Goal: Task Accomplishment & Management: Manage account settings

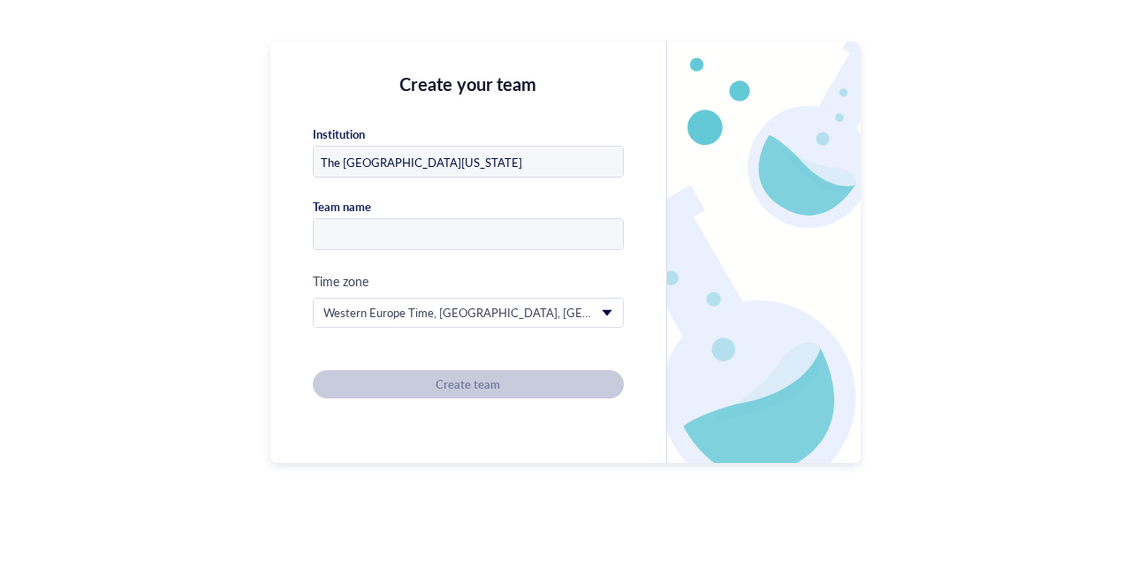
type input "The [GEOGRAPHIC_DATA][US_STATE]"
click at [455, 249] on div at bounding box center [468, 234] width 311 height 32
click at [456, 241] on input "text" at bounding box center [468, 235] width 309 height 32
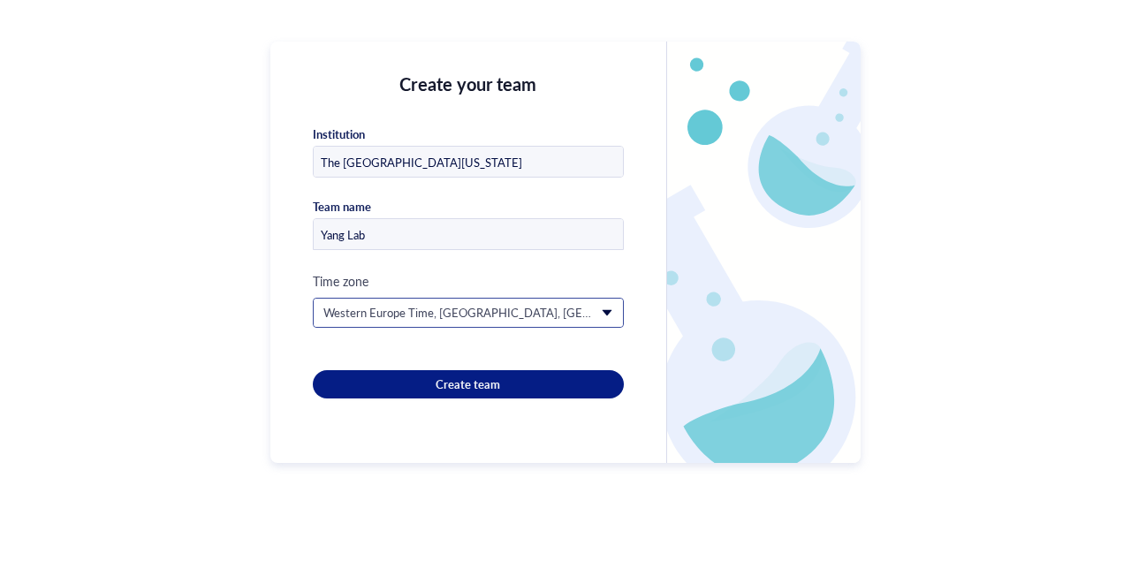
click at [614, 310] on div "Western Europe Time, [GEOGRAPHIC_DATA], [GEOGRAPHIC_DATA], [GEOGRAPHIC_DATA] (G…" at bounding box center [468, 313] width 309 height 28
type input "Yang Lab"
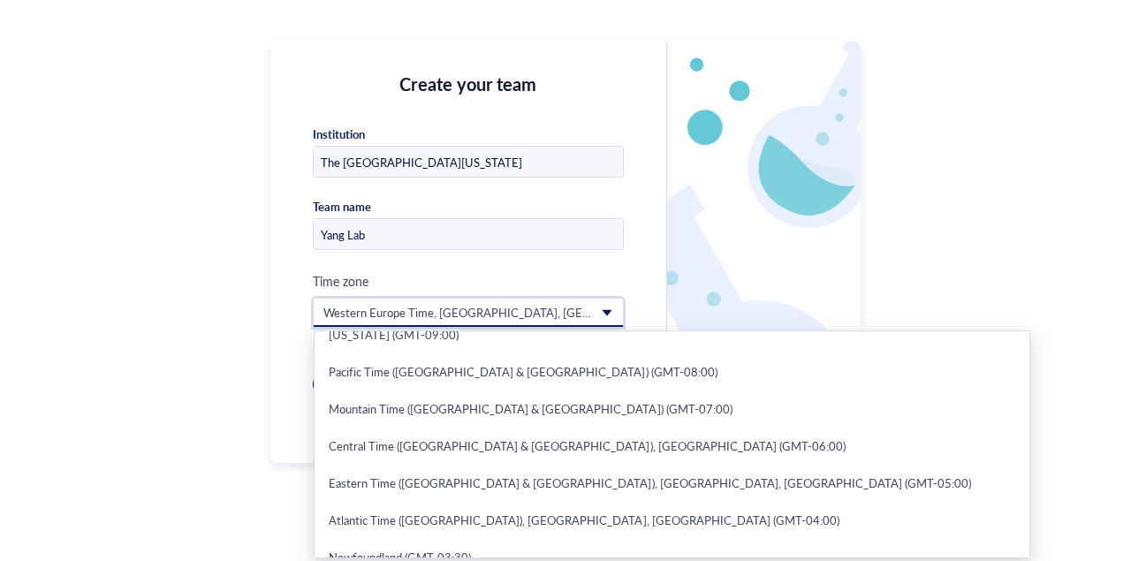
scroll to position [164, 0]
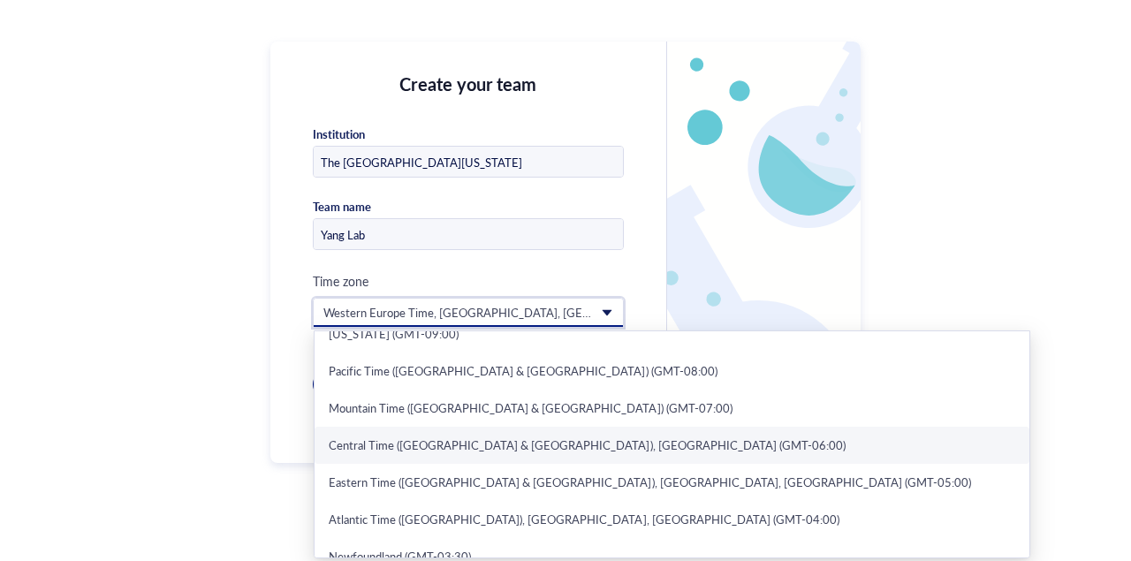
click at [551, 453] on div "Central Time ([GEOGRAPHIC_DATA] & [GEOGRAPHIC_DATA]), [GEOGRAPHIC_DATA] (GMT-06…" at bounding box center [672, 445] width 715 height 37
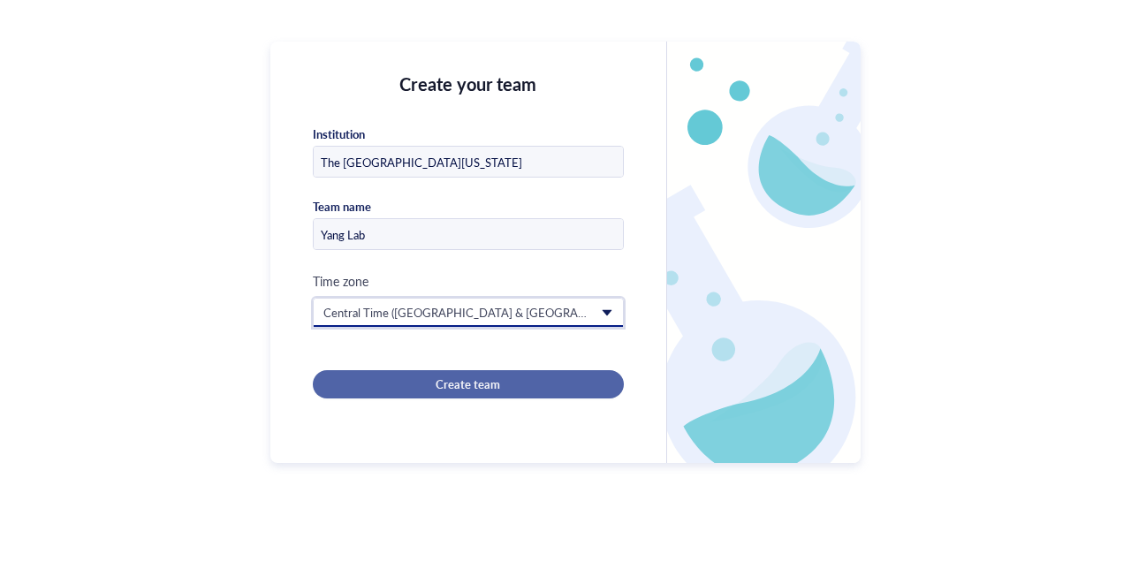
click at [560, 381] on div "Create team" at bounding box center [468, 384] width 255 height 16
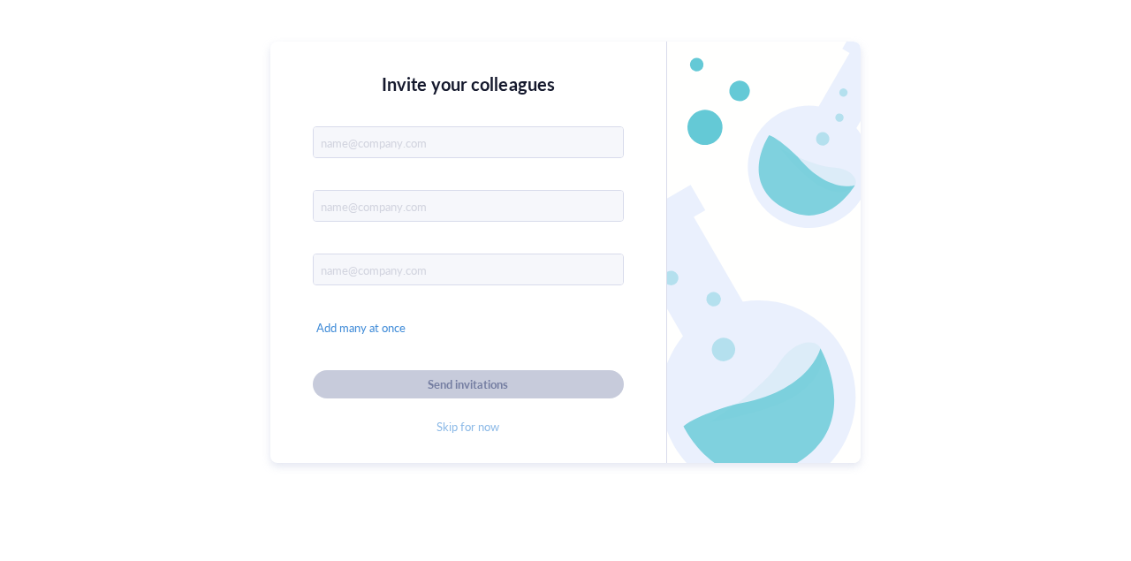
click at [474, 429] on span "Skip for now" at bounding box center [468, 427] width 63 height 16
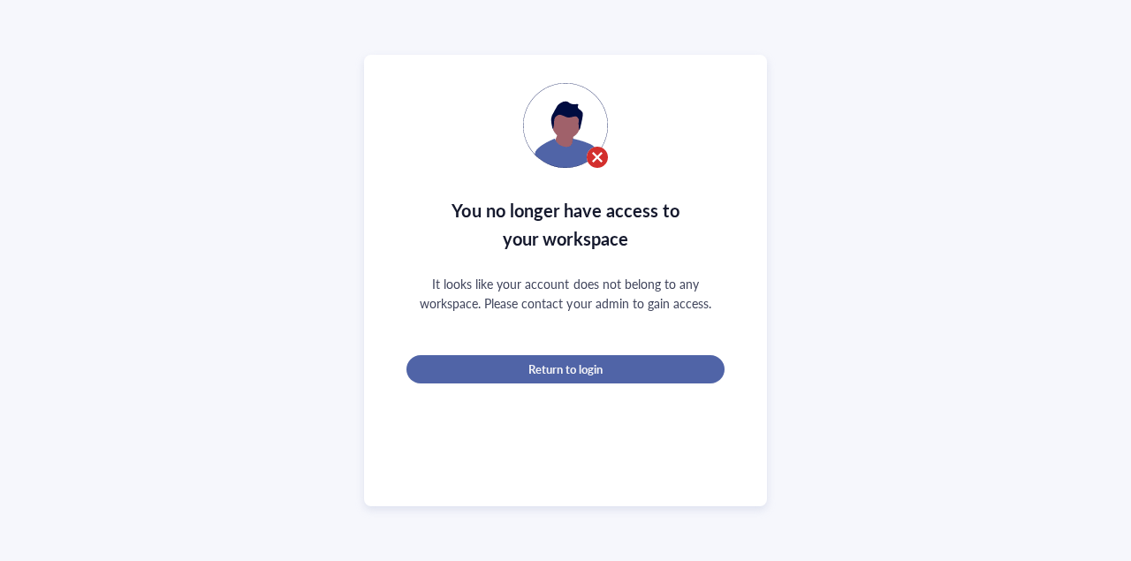
click at [635, 379] on button "Return to login" at bounding box center [566, 369] width 318 height 28
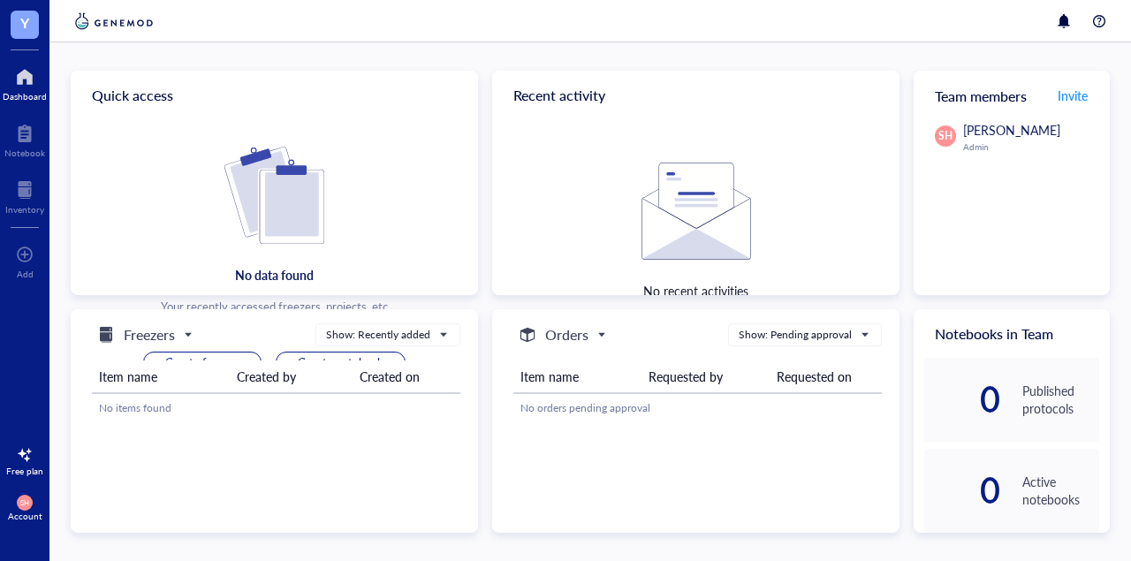
click at [185, 339] on span "Freezers" at bounding box center [142, 334] width 95 height 21
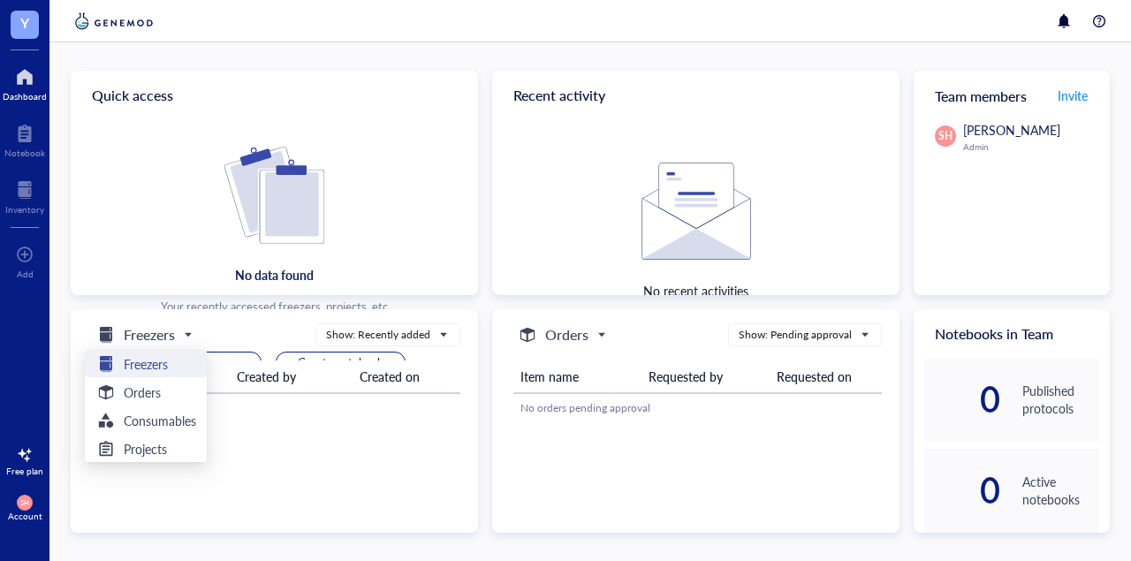
click at [165, 365] on h5 "Freezers" at bounding box center [146, 363] width 44 height 19
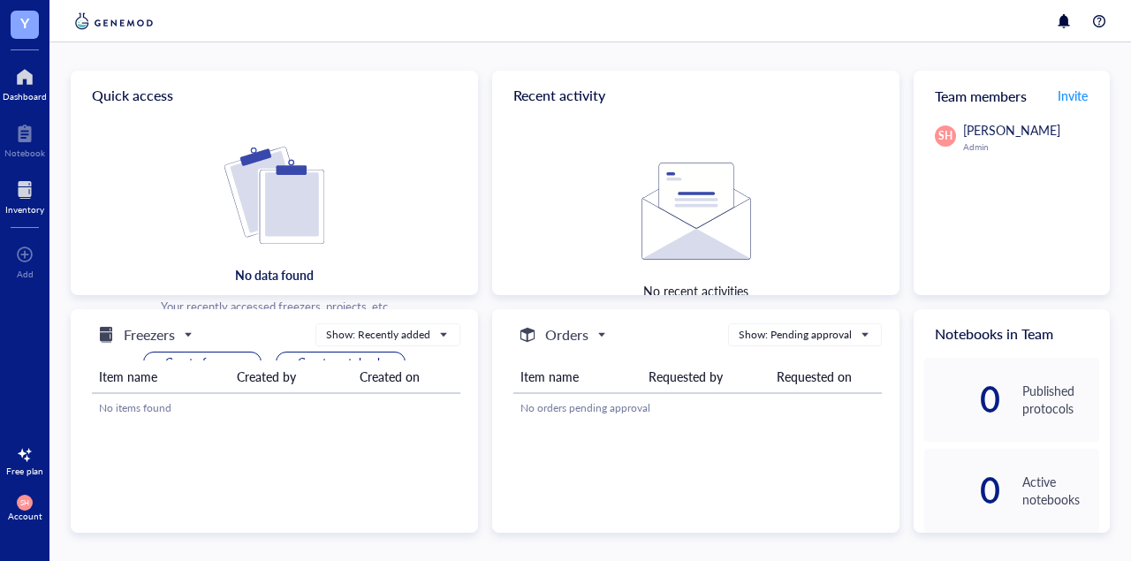
click at [26, 174] on div "Inventory" at bounding box center [24, 195] width 49 height 49
click at [15, 186] on div at bounding box center [24, 190] width 39 height 28
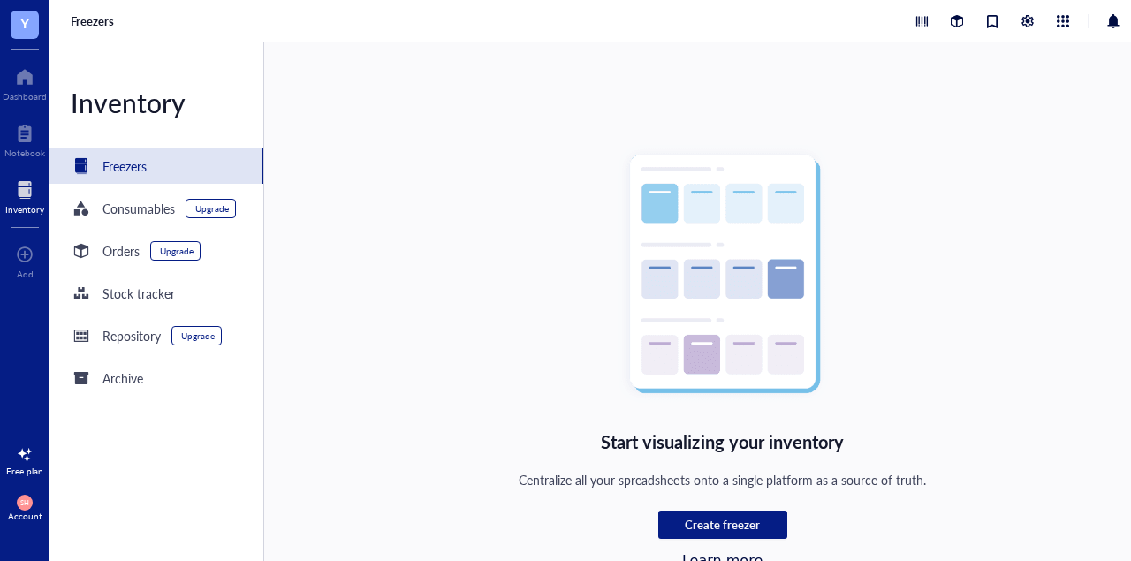
scroll to position [9, 0]
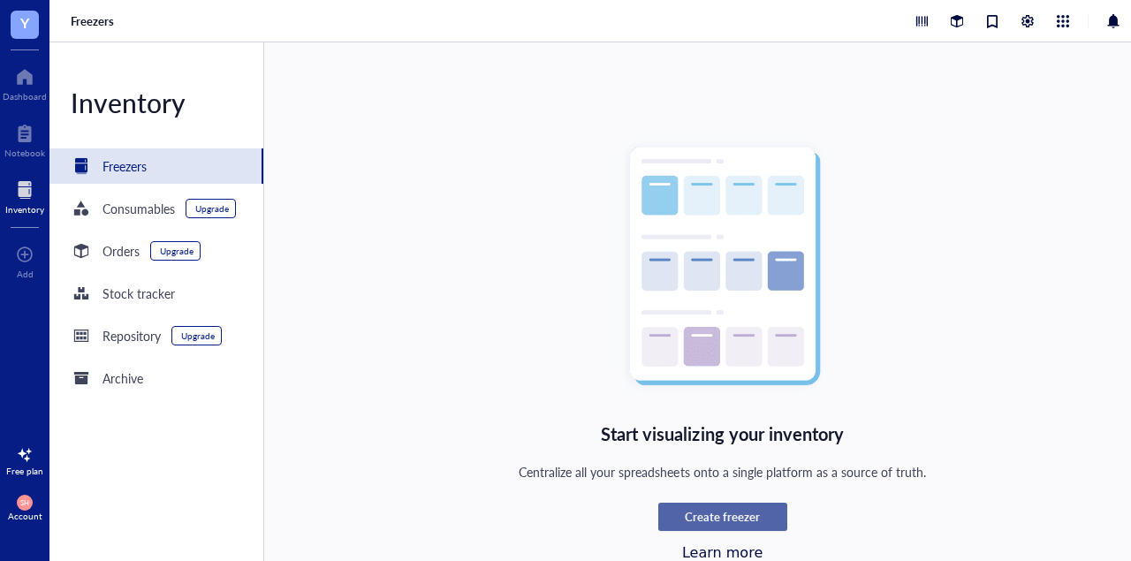
click at [685, 519] on div "Create freezer" at bounding box center [723, 517] width 108 height 16
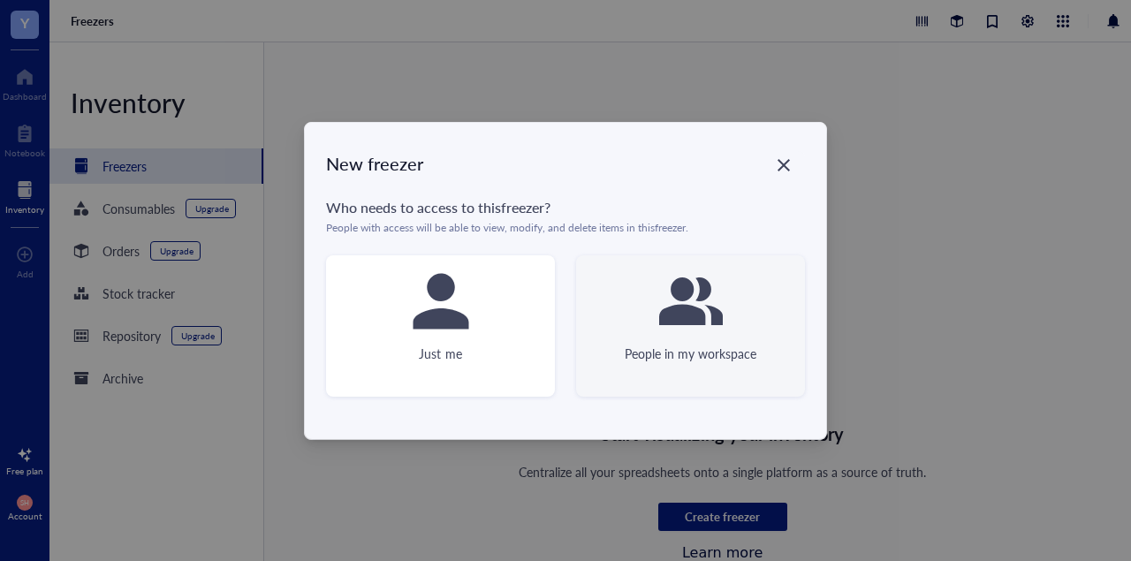
click at [632, 339] on div "People in my workspace" at bounding box center [690, 325] width 229 height 141
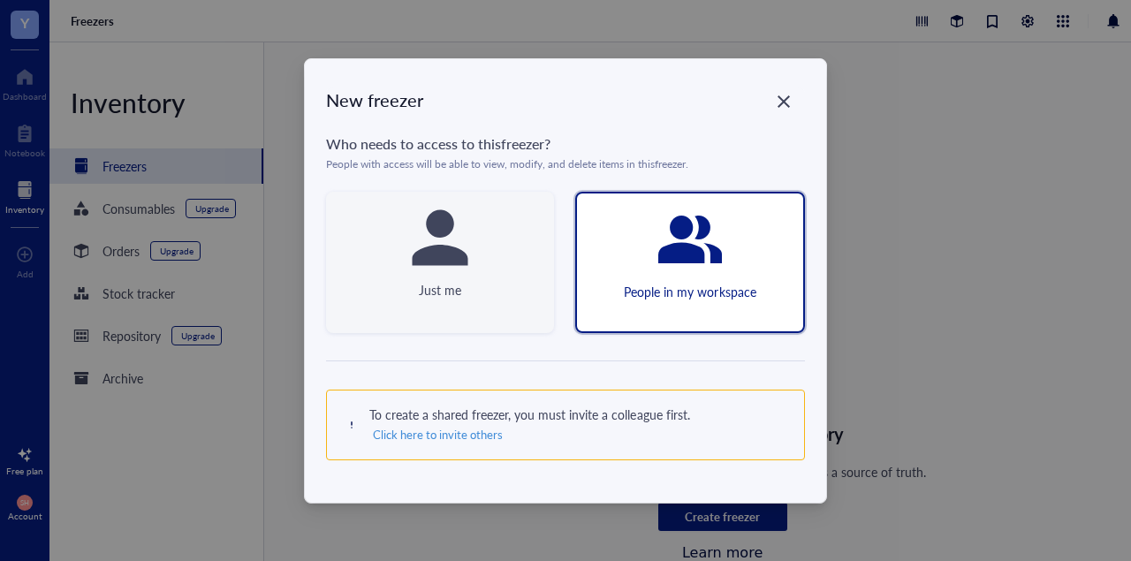
click at [494, 307] on div "Just me" at bounding box center [440, 262] width 228 height 141
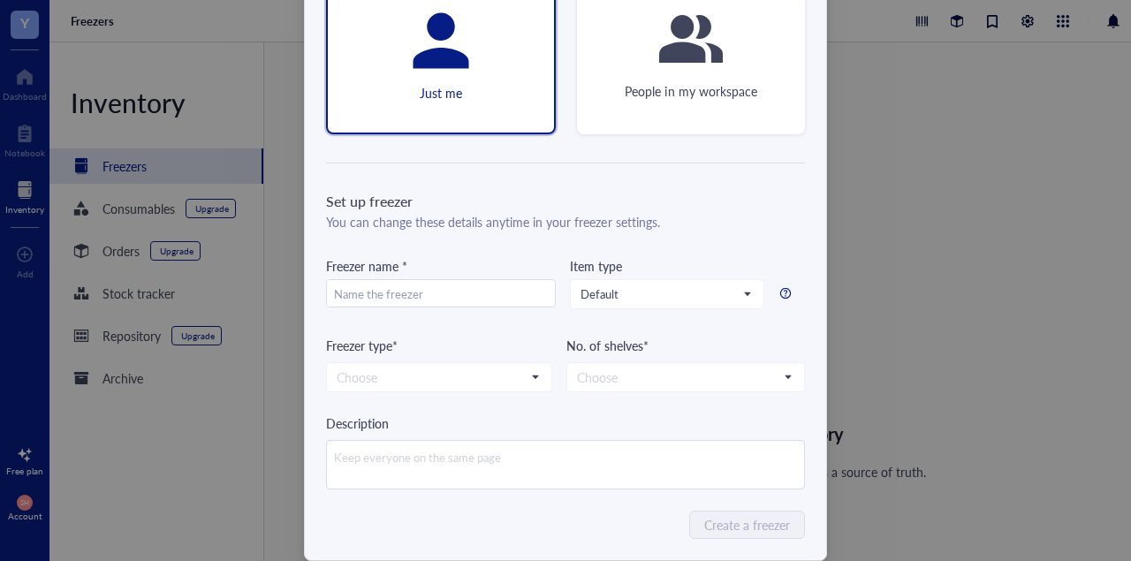
scroll to position [194, 0]
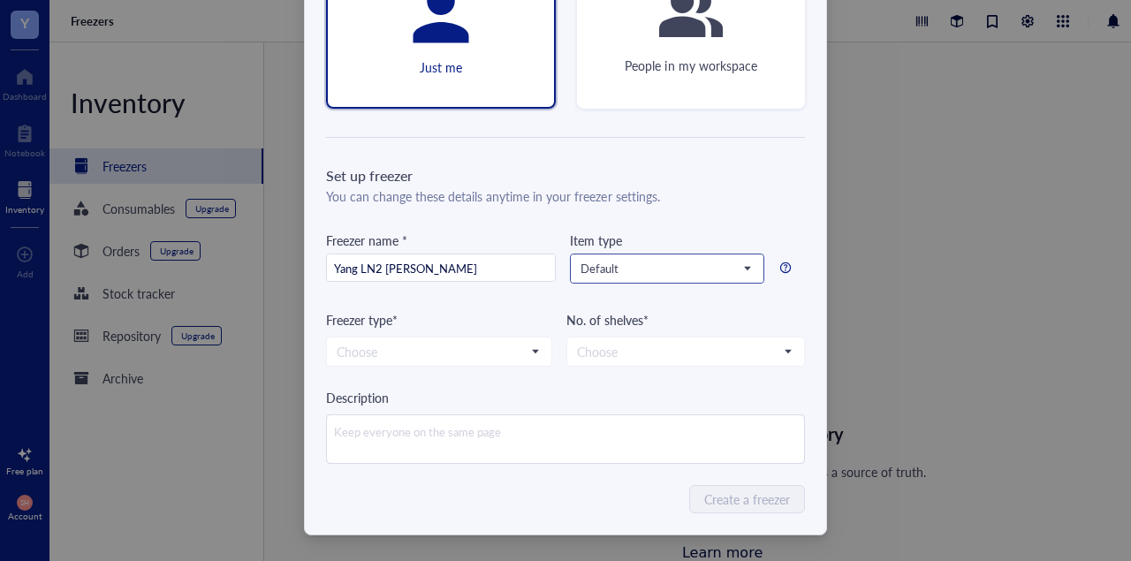
click at [743, 262] on span "Default" at bounding box center [666, 269] width 170 height 16
type input "Yang LN2 Dewar"
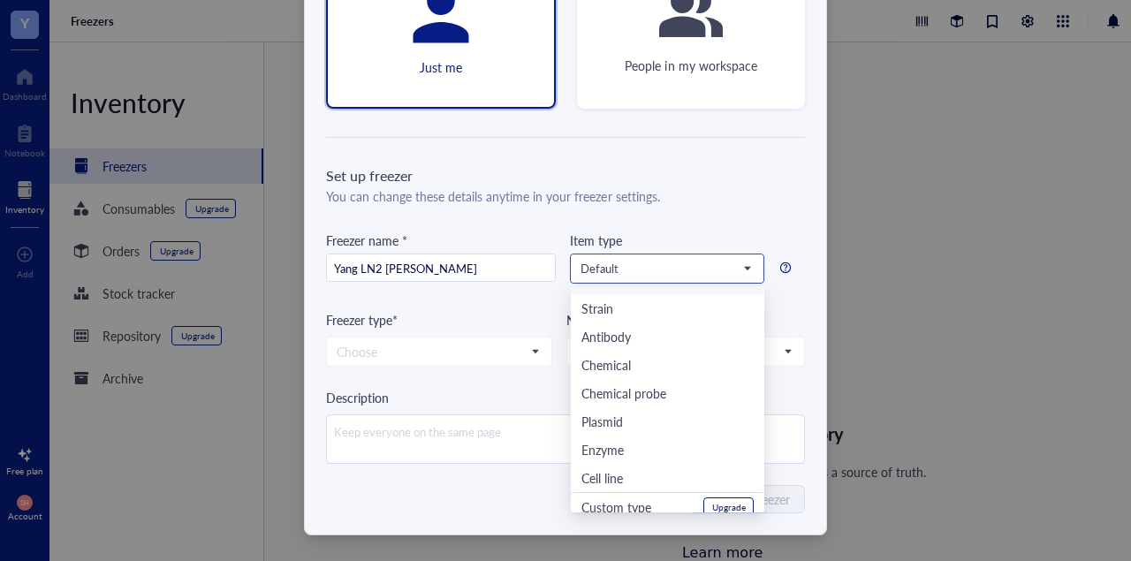
scroll to position [57, 0]
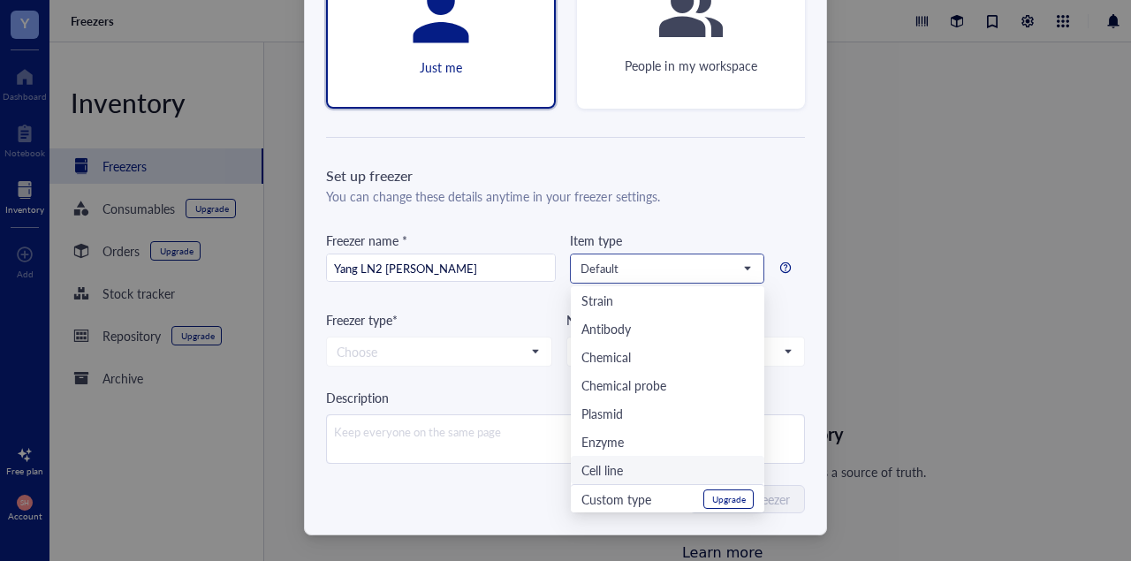
click at [674, 462] on div "Cell line" at bounding box center [668, 469] width 172 height 19
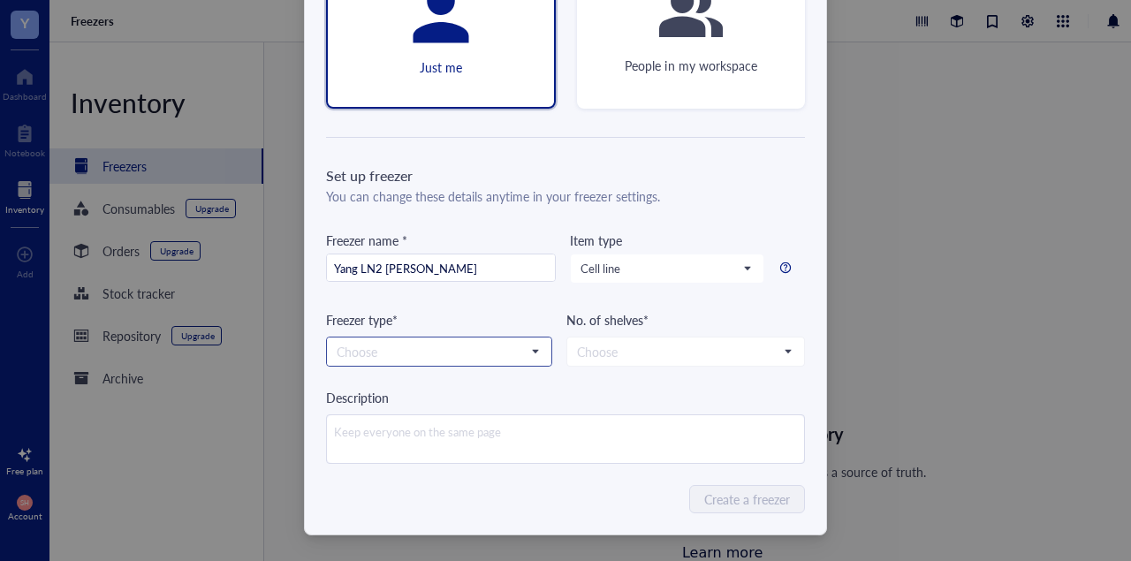
click at [494, 349] on input "search" at bounding box center [431, 351] width 189 height 27
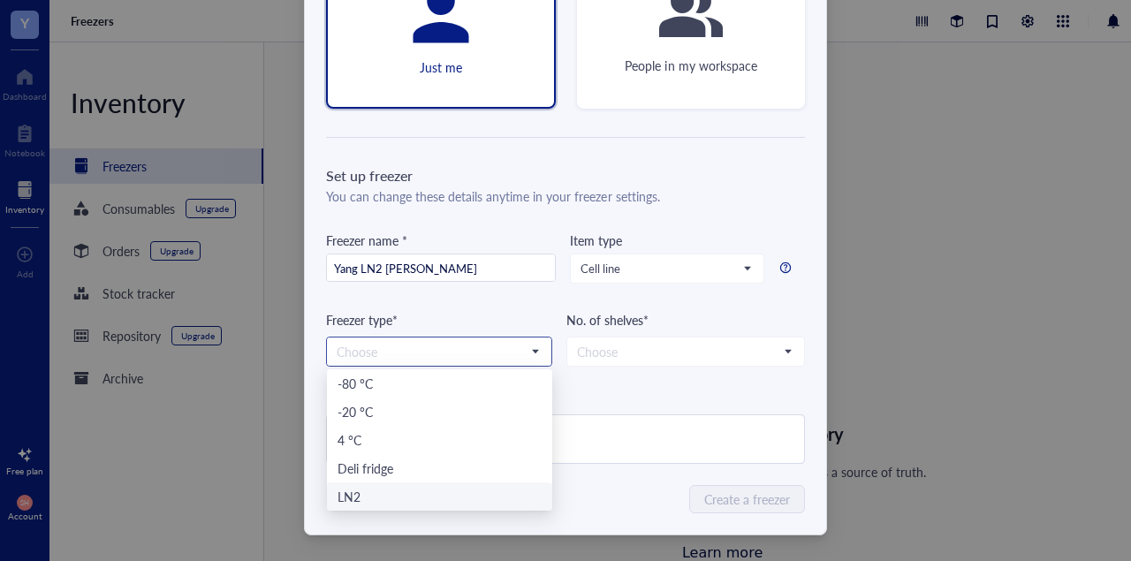
click at [462, 498] on div "LN2" at bounding box center [440, 496] width 204 height 19
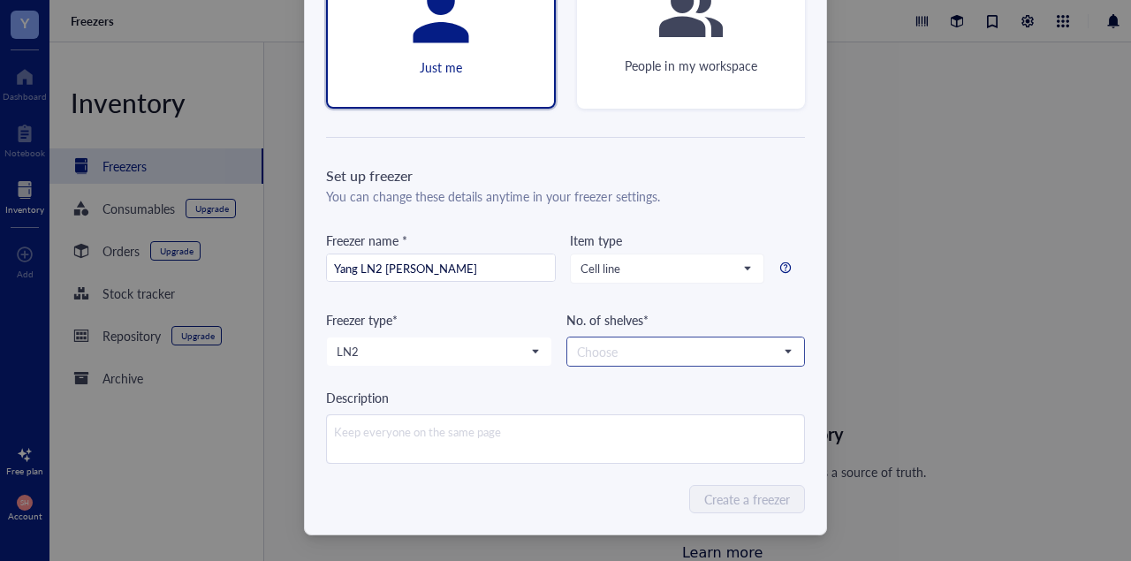
click at [665, 354] on input "search" at bounding box center [678, 351] width 202 height 27
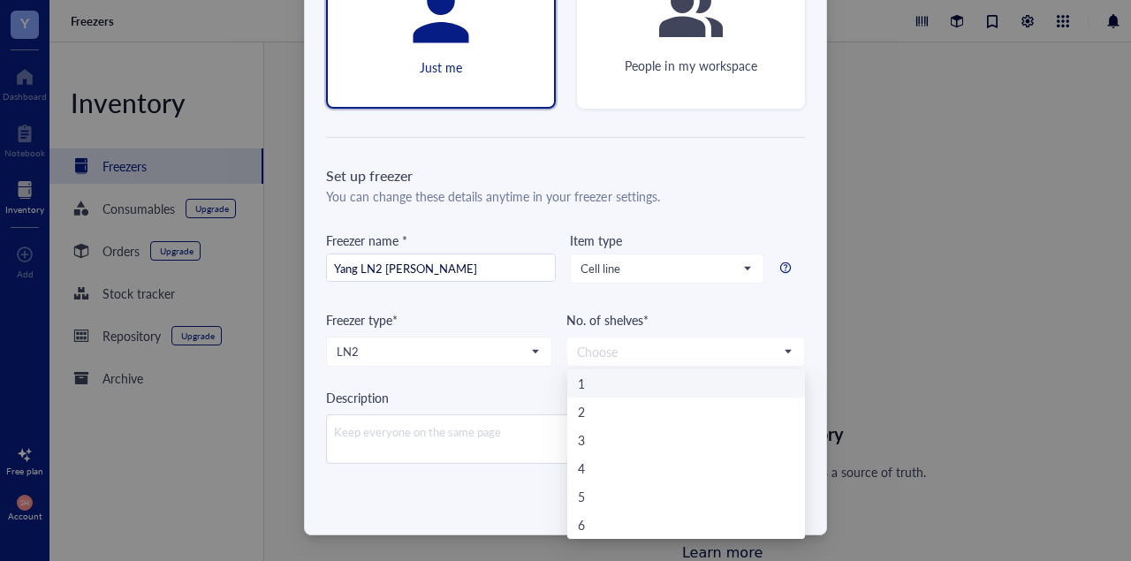
click at [685, 322] on div "No. of shelves*" at bounding box center [686, 319] width 239 height 19
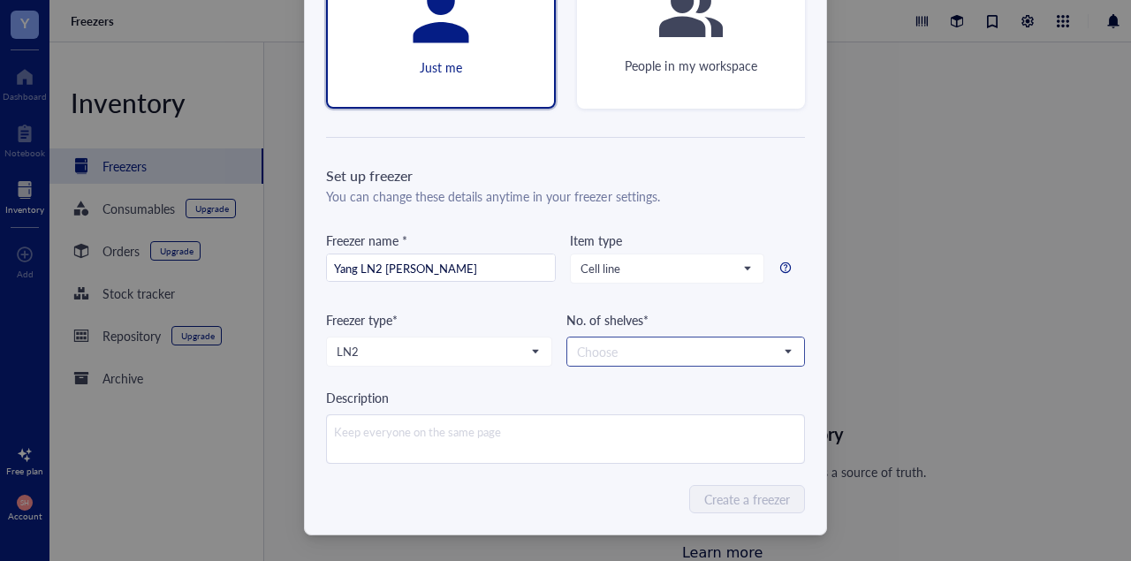
click at [738, 340] on input "search" at bounding box center [678, 351] width 202 height 27
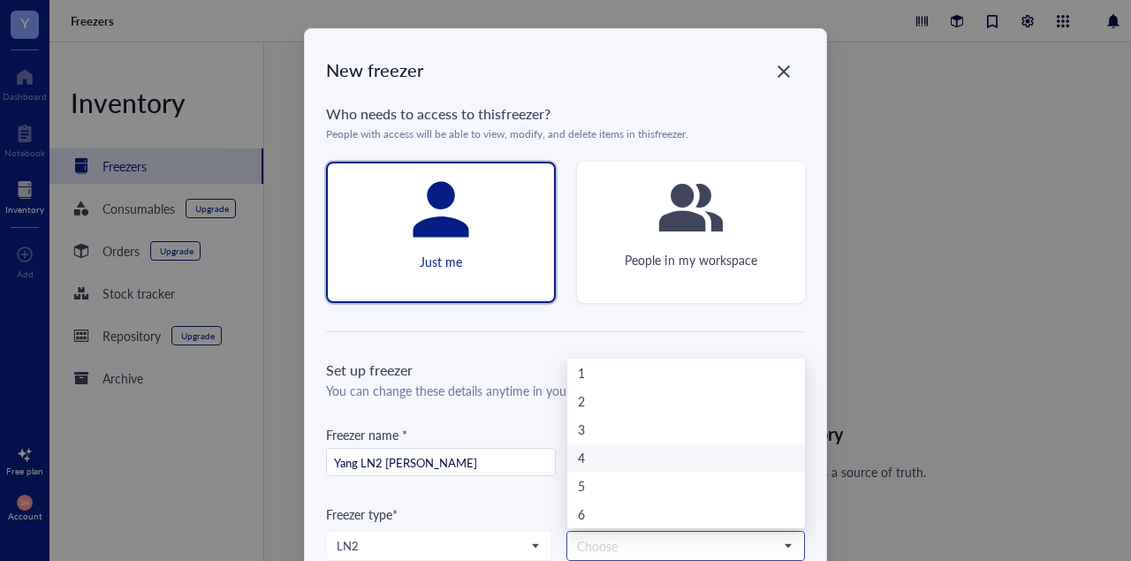
scroll to position [194, 0]
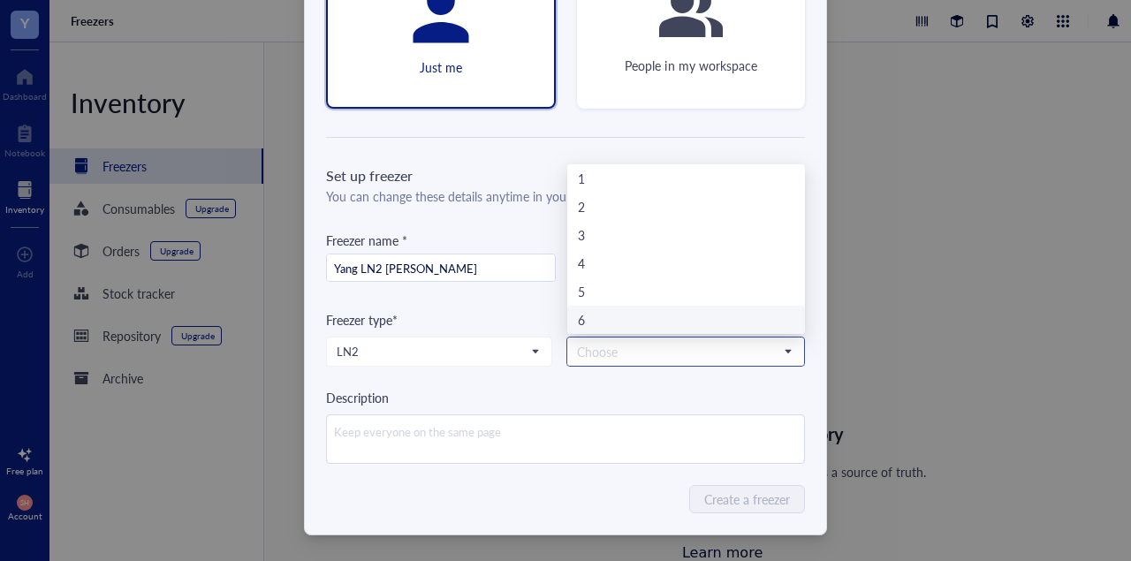
click at [673, 314] on div "6" at bounding box center [686, 319] width 217 height 19
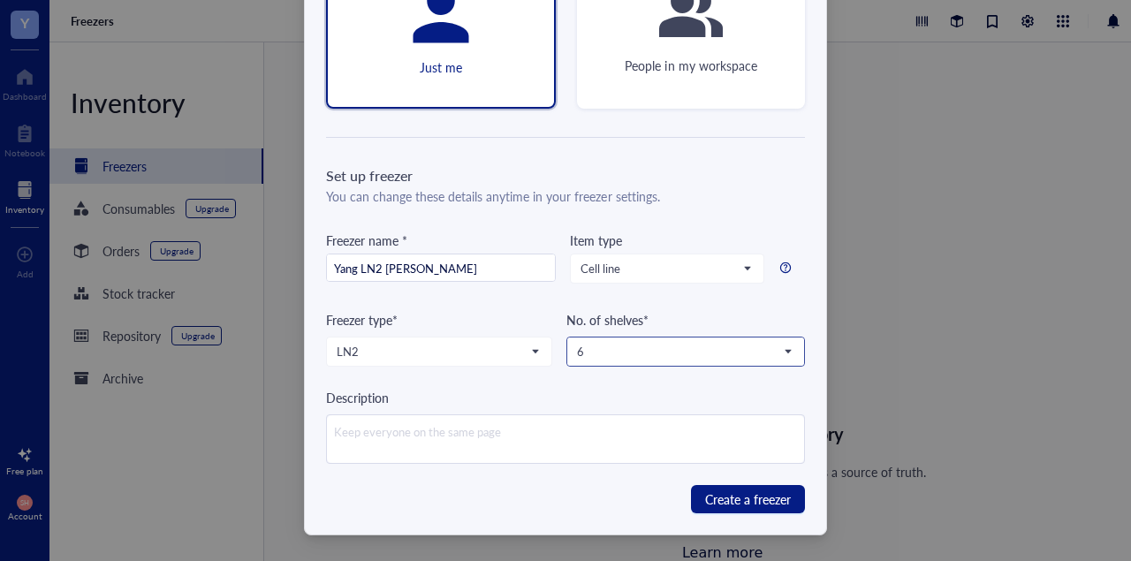
click at [673, 346] on span "6" at bounding box center [684, 352] width 214 height 16
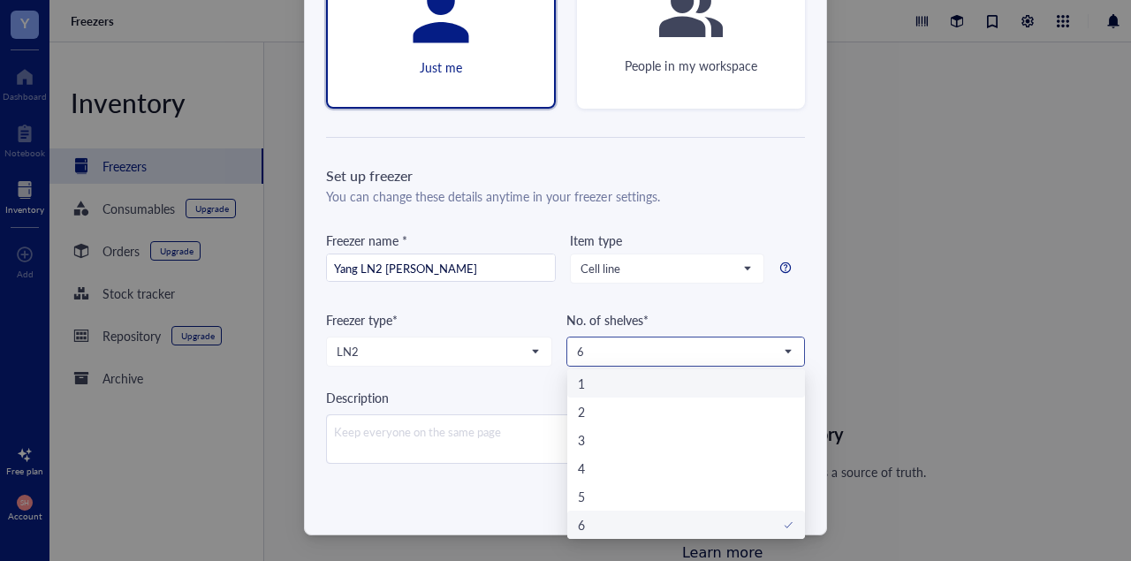
click at [678, 355] on span "6" at bounding box center [684, 352] width 214 height 16
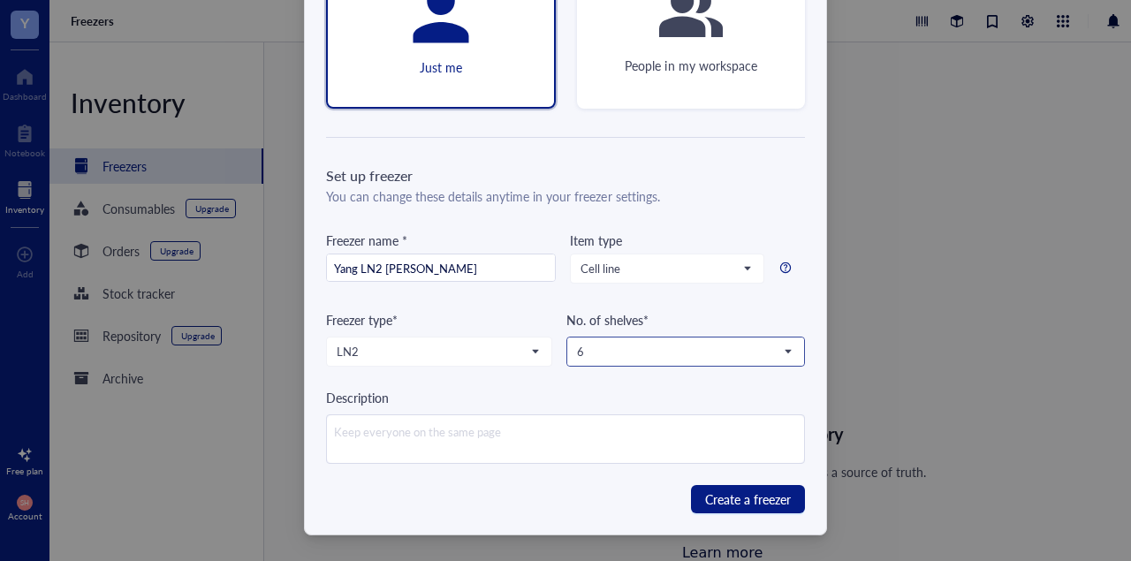
click at [678, 355] on span "6" at bounding box center [684, 352] width 214 height 16
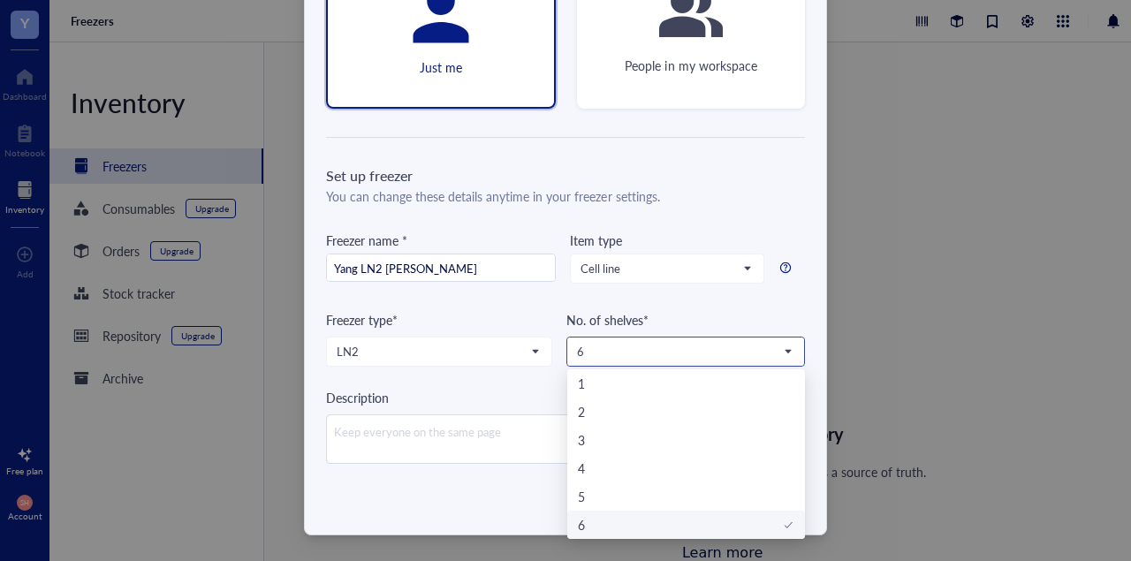
click at [650, 349] on span "6" at bounding box center [684, 352] width 214 height 16
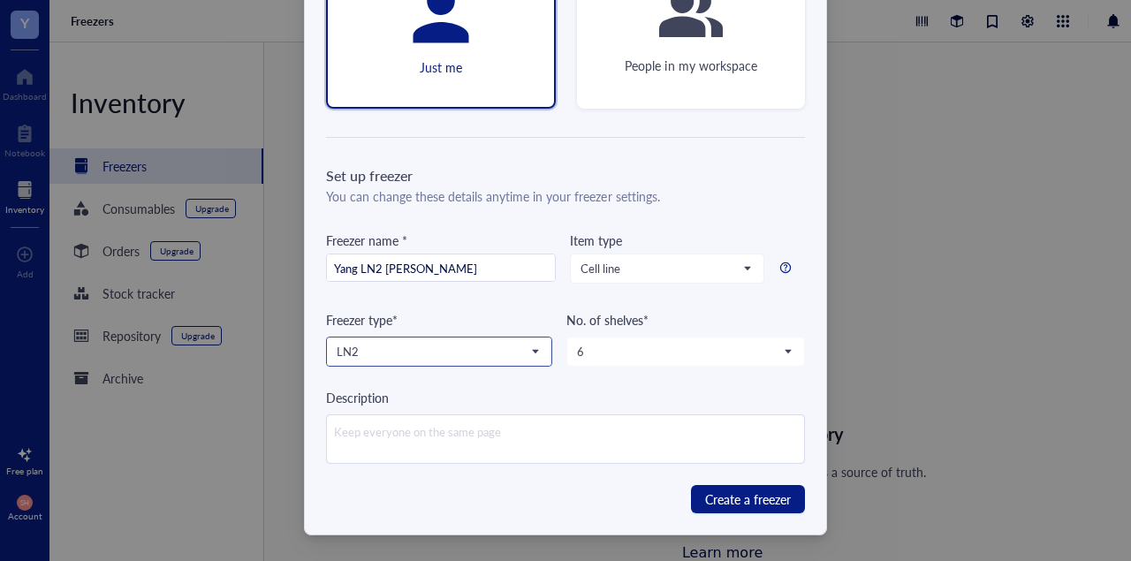
click at [513, 351] on span "LN2" at bounding box center [438, 352] width 202 height 16
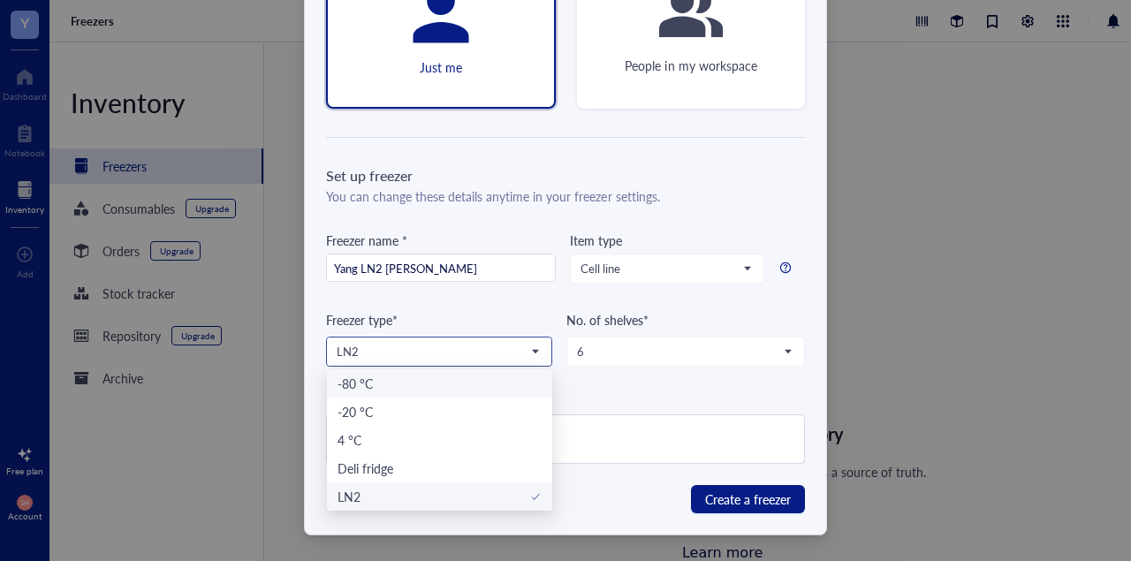
click at [521, 338] on input "search" at bounding box center [431, 351] width 189 height 27
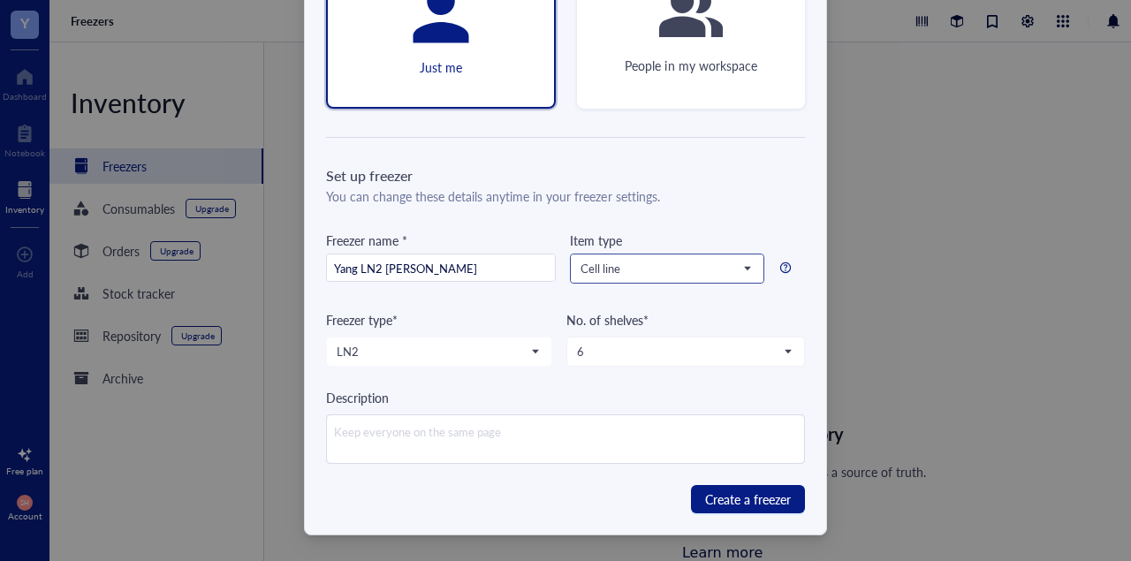
scroll to position [0, 0]
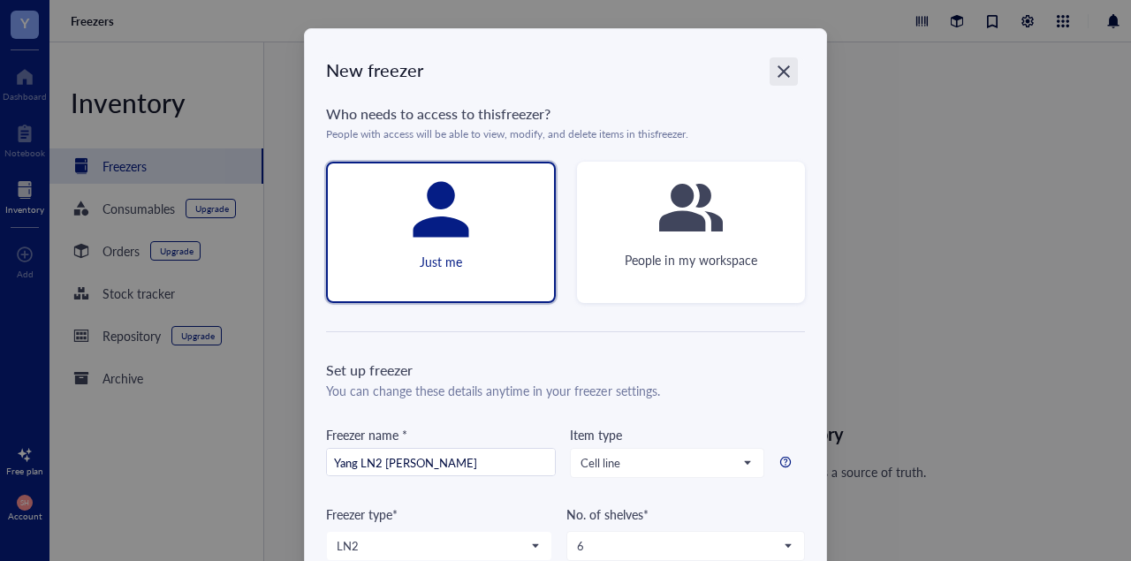
click at [779, 79] on icon "Close" at bounding box center [784, 72] width 17 height 17
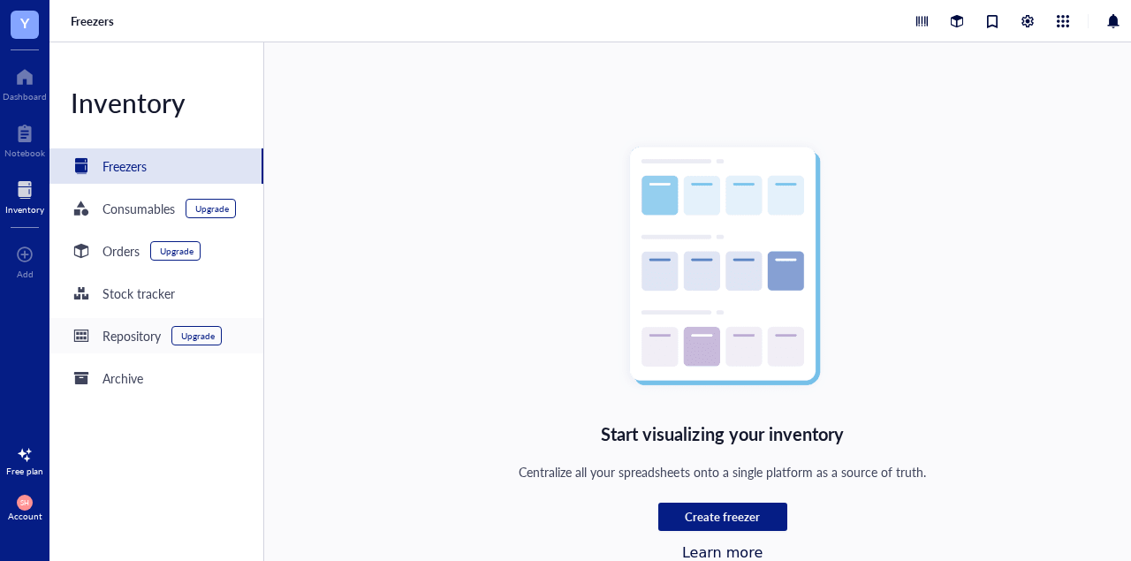
click at [123, 337] on div "Repository" at bounding box center [132, 335] width 58 height 19
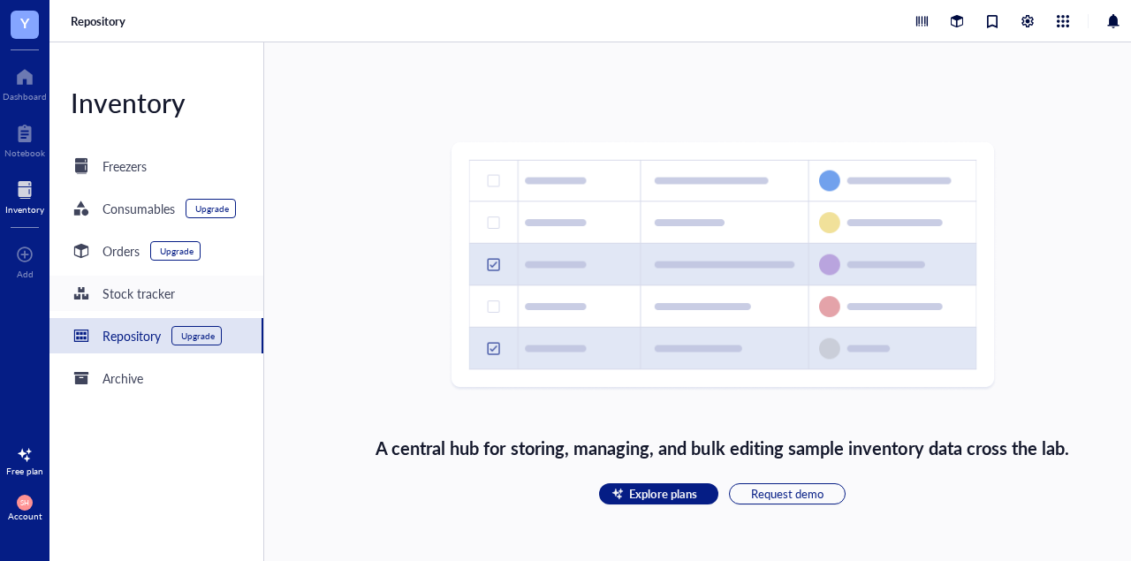
click at [137, 285] on div "Stock tracker" at bounding box center [139, 293] width 72 height 19
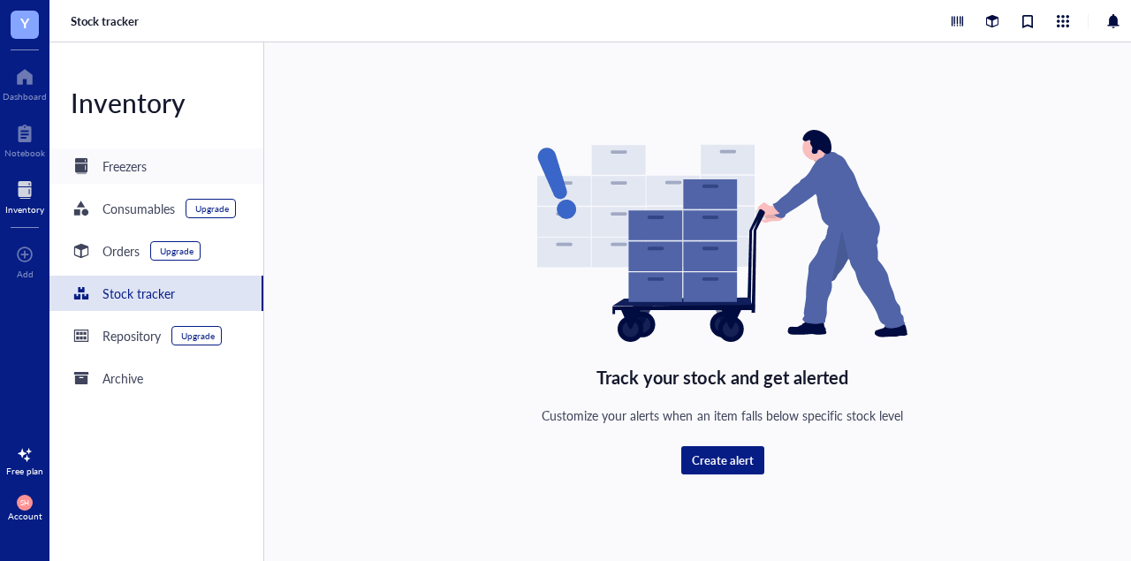
click at [115, 176] on div "Freezers" at bounding box center [109, 166] width 76 height 21
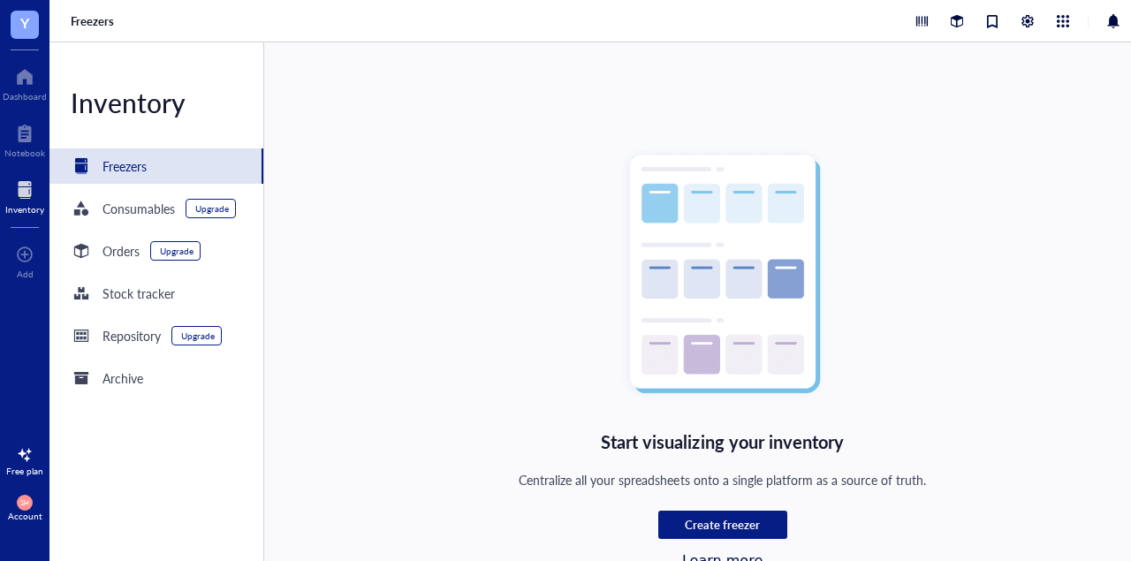
scroll to position [9, 0]
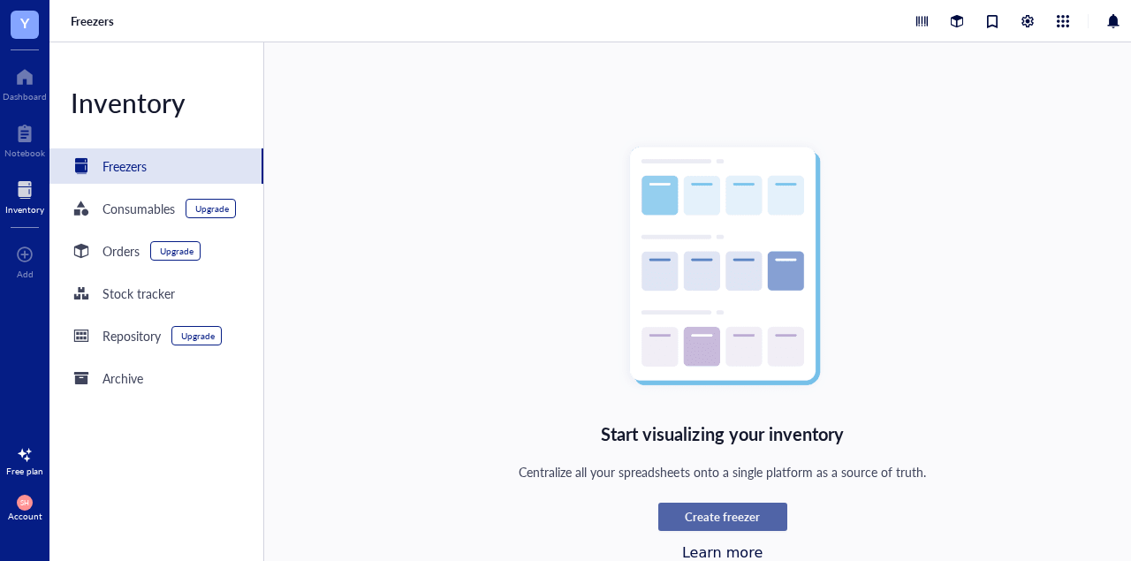
click at [694, 509] on span "Create freezer" at bounding box center [722, 517] width 75 height 16
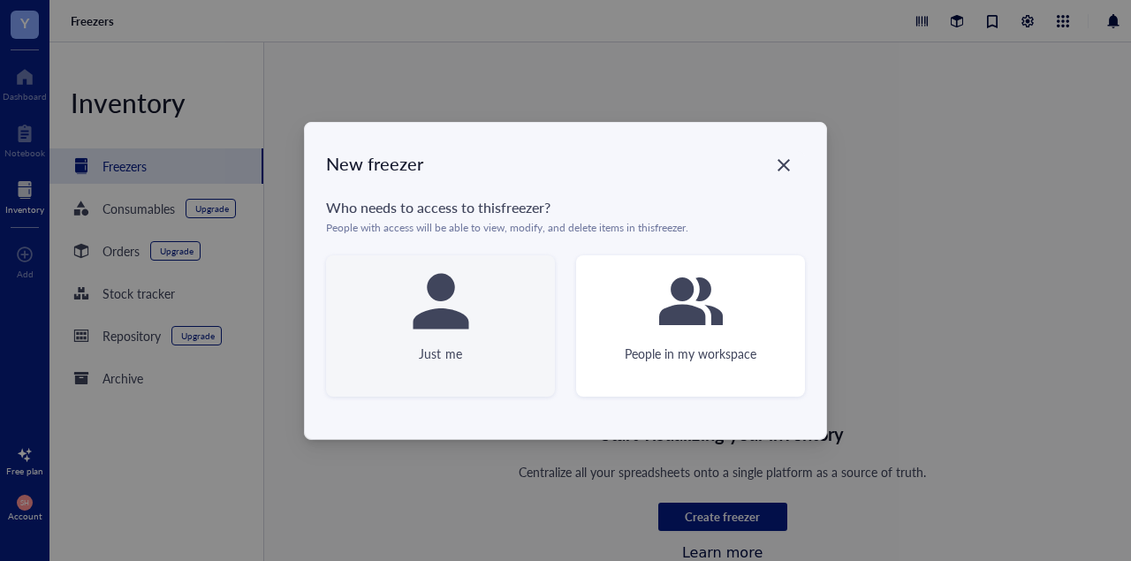
click at [492, 352] on div "Just me" at bounding box center [440, 325] width 229 height 141
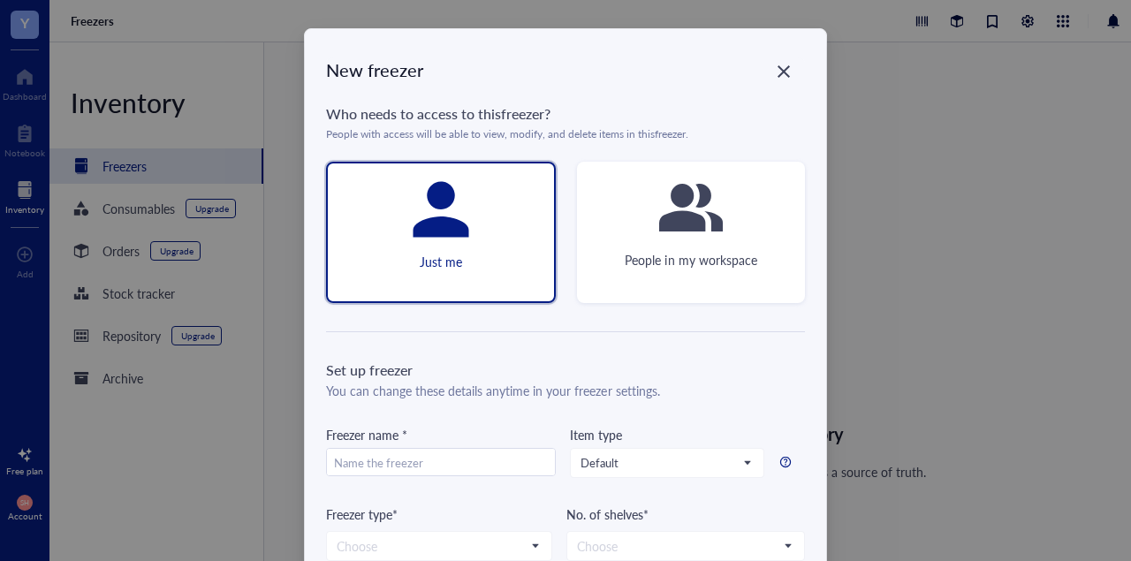
scroll to position [194, 0]
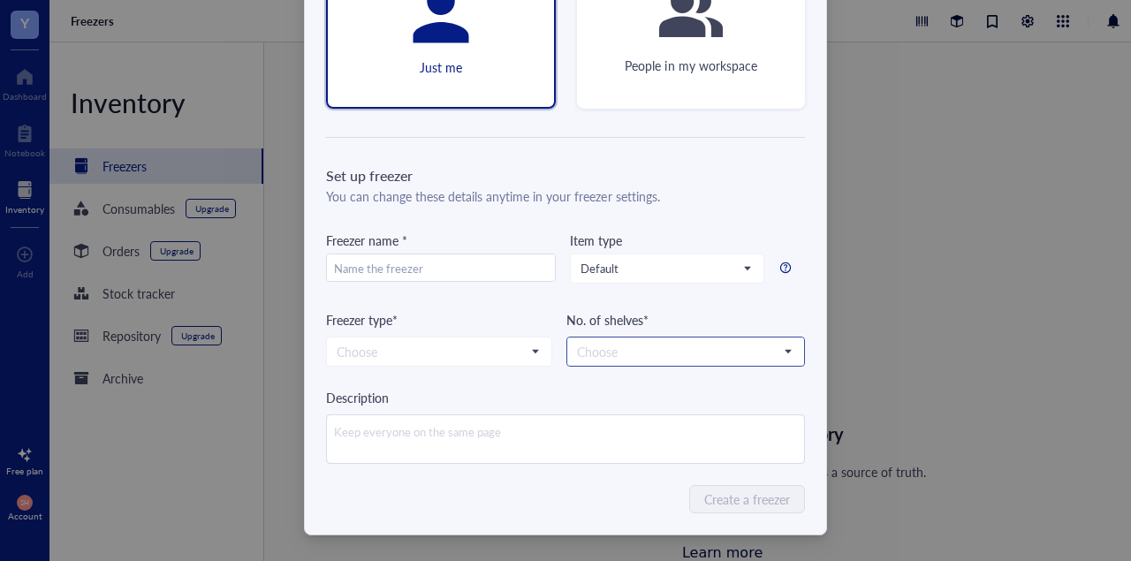
click at [643, 349] on input "search" at bounding box center [678, 351] width 202 height 27
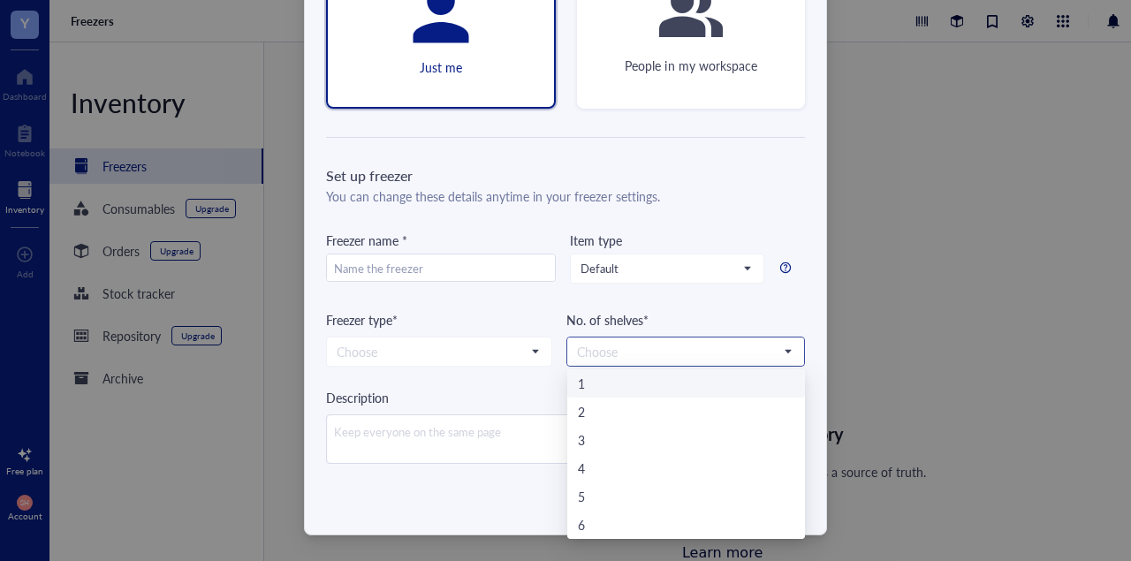
click at [643, 360] on input "search" at bounding box center [678, 351] width 202 height 27
click at [427, 397] on div "Description" at bounding box center [565, 397] width 479 height 19
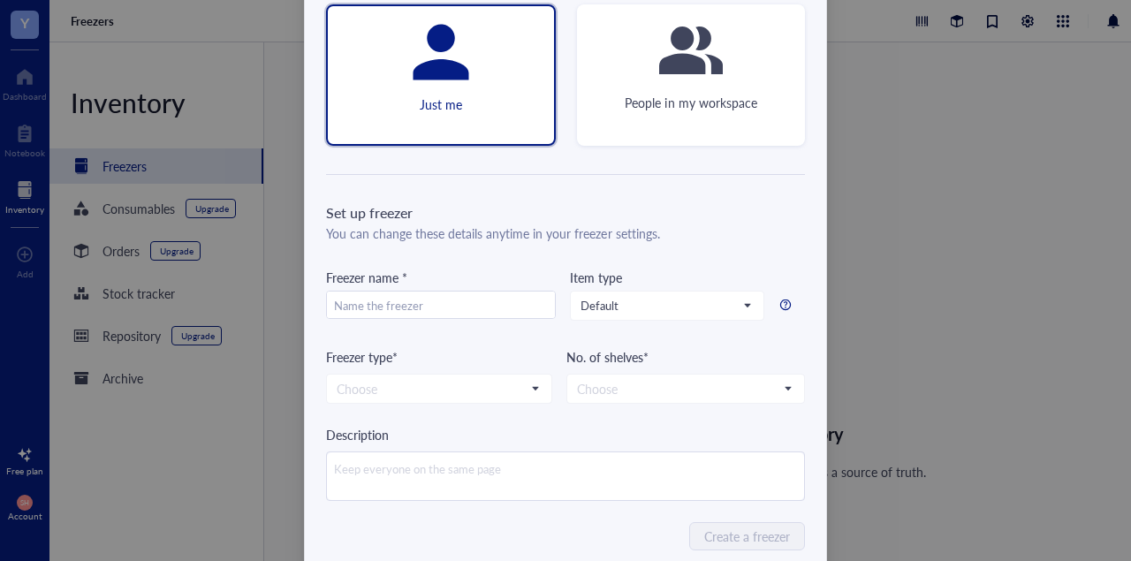
scroll to position [165, 0]
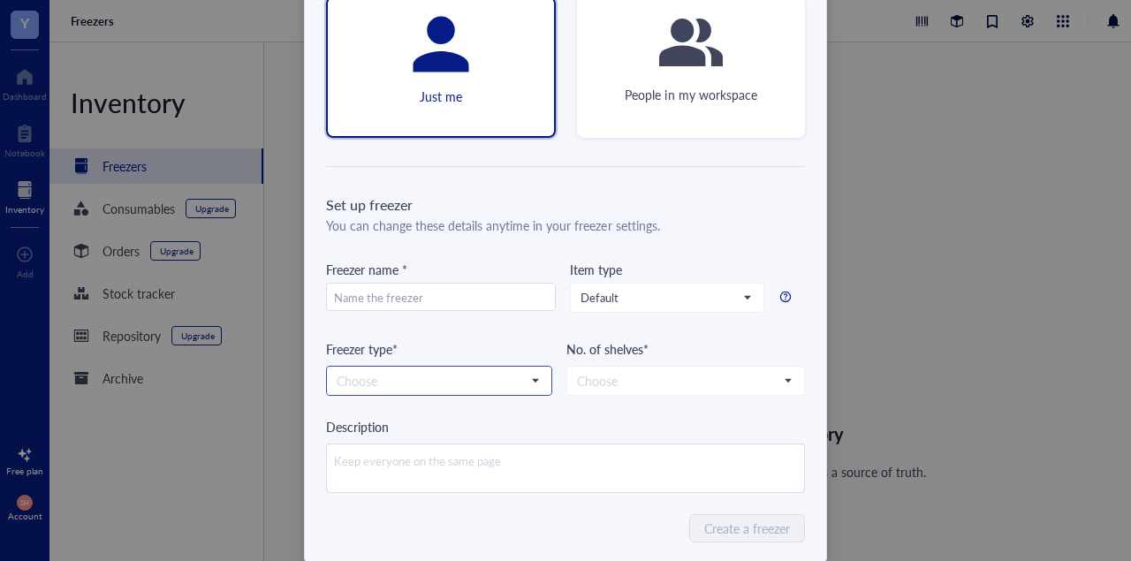
click at [489, 373] on input "search" at bounding box center [431, 381] width 189 height 27
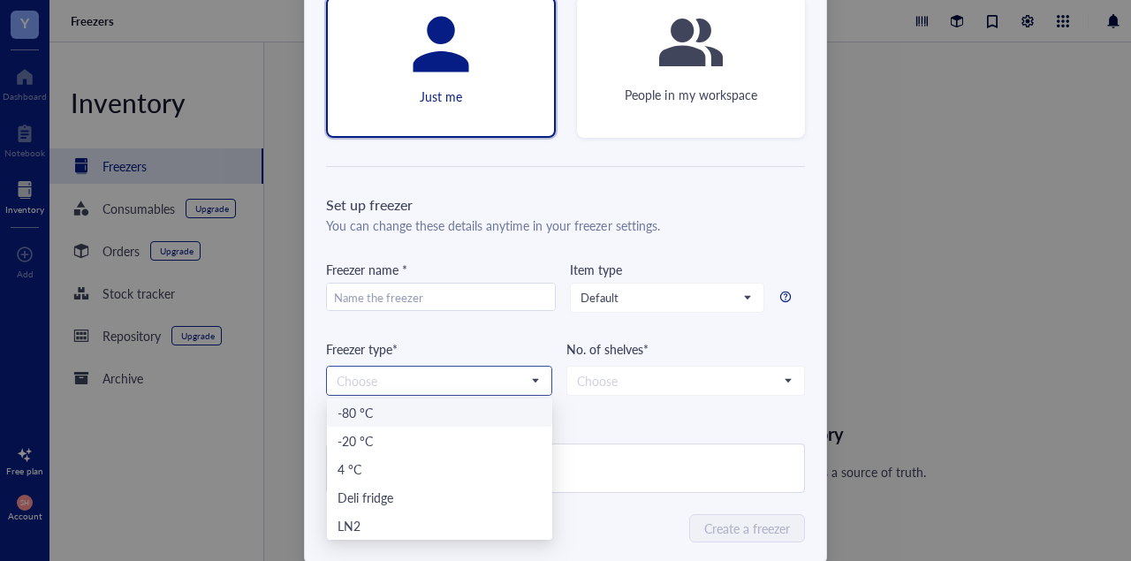
click at [473, 412] on div "-80 °C" at bounding box center [440, 412] width 204 height 19
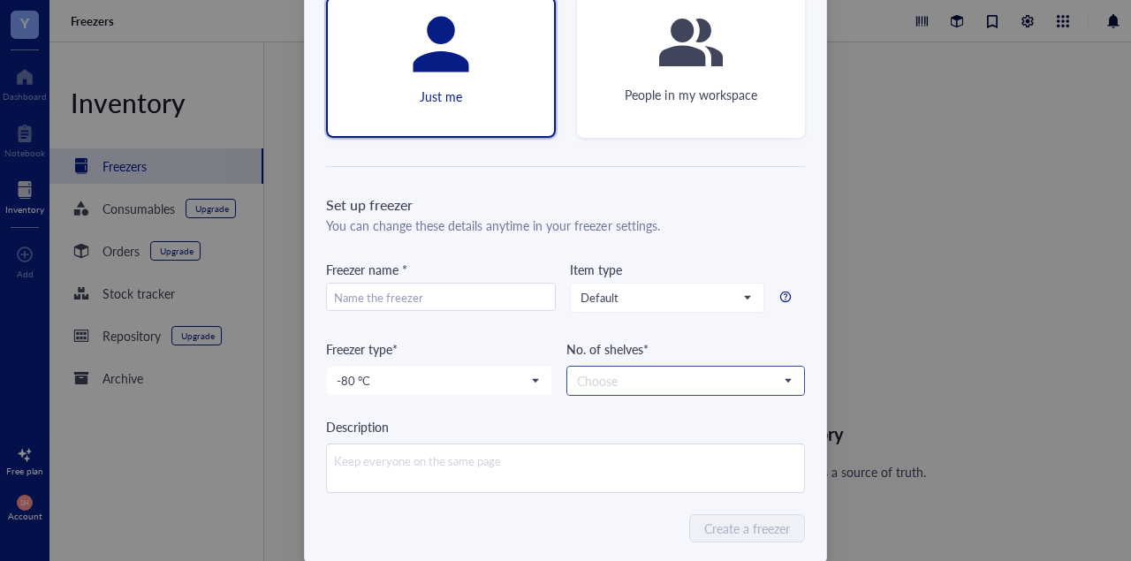
click at [605, 376] on input "search" at bounding box center [678, 381] width 202 height 27
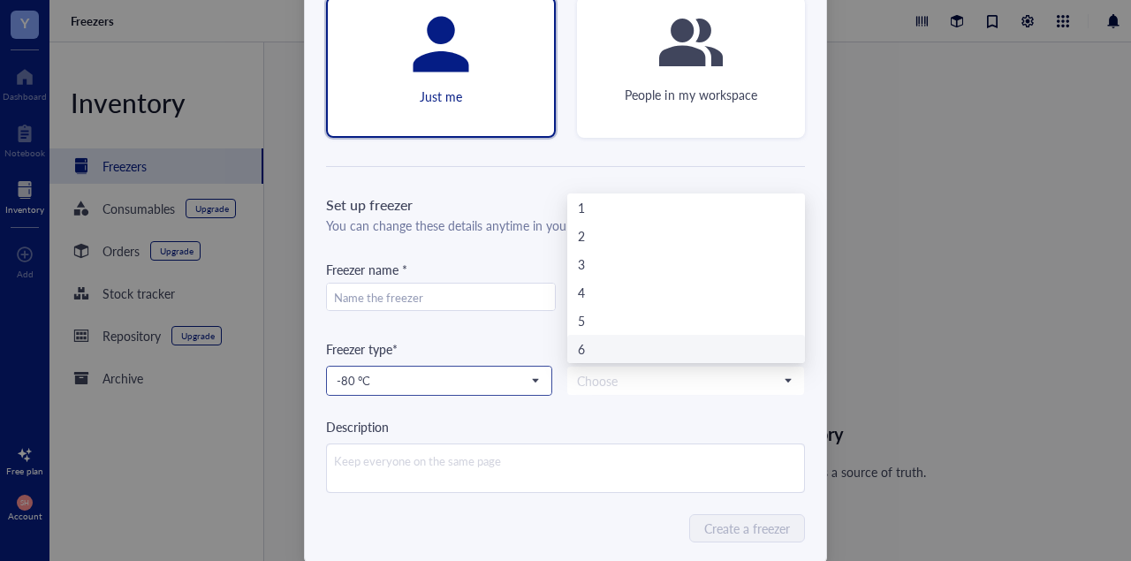
click at [526, 381] on span "-80 °C" at bounding box center [438, 381] width 202 height 16
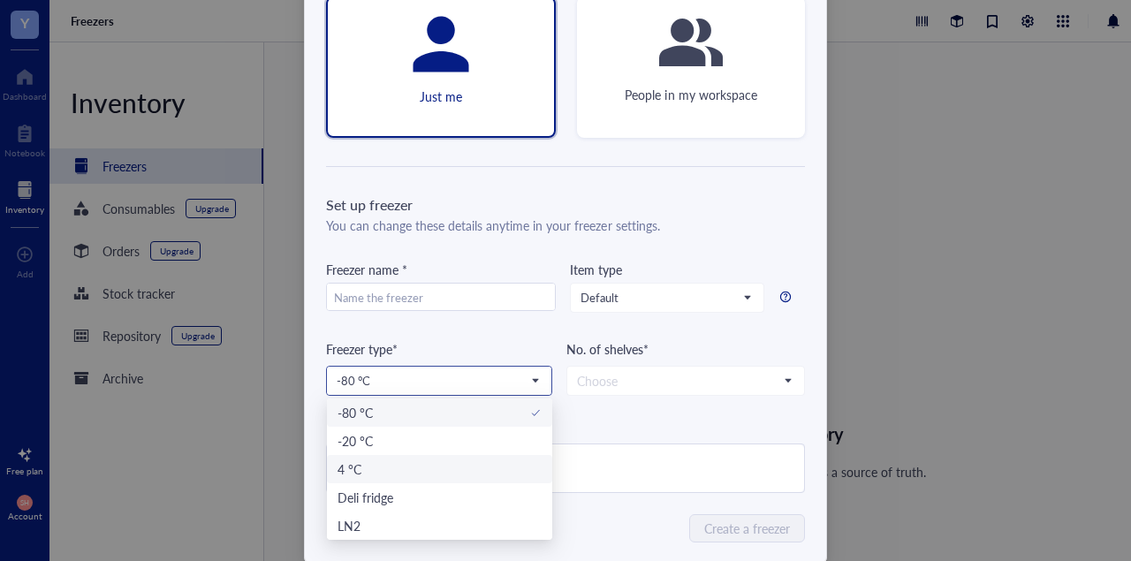
scroll to position [194, 0]
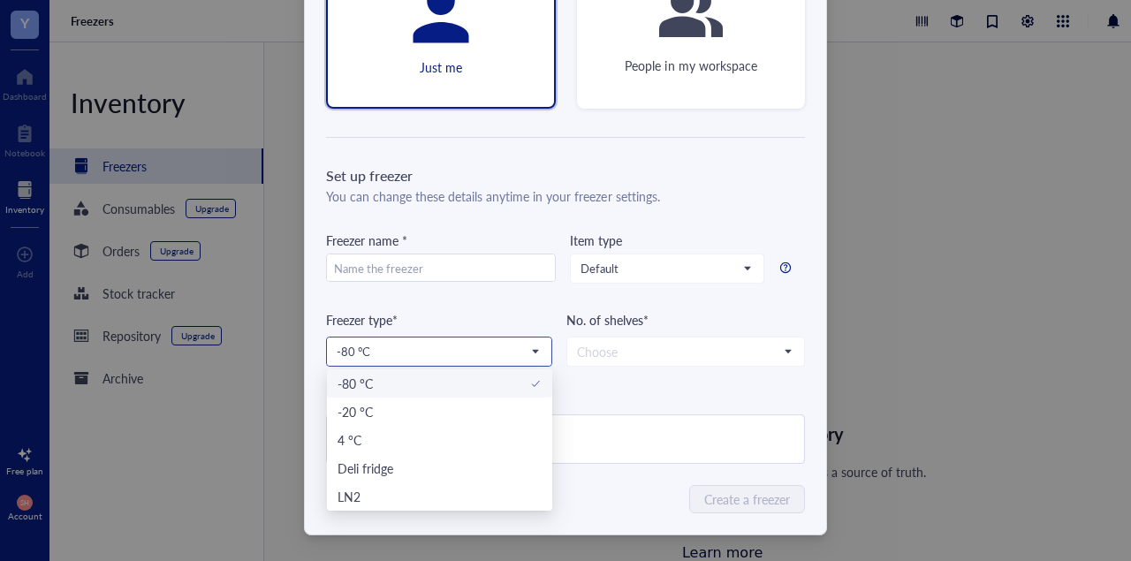
click at [539, 346] on span at bounding box center [439, 351] width 205 height 27
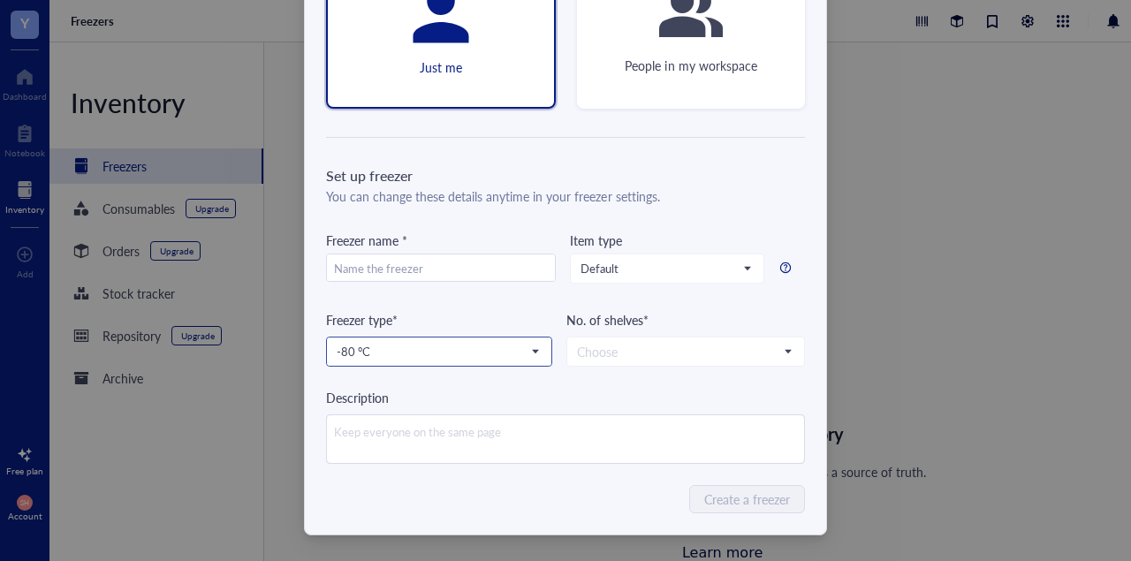
click at [539, 346] on span at bounding box center [439, 351] width 205 height 27
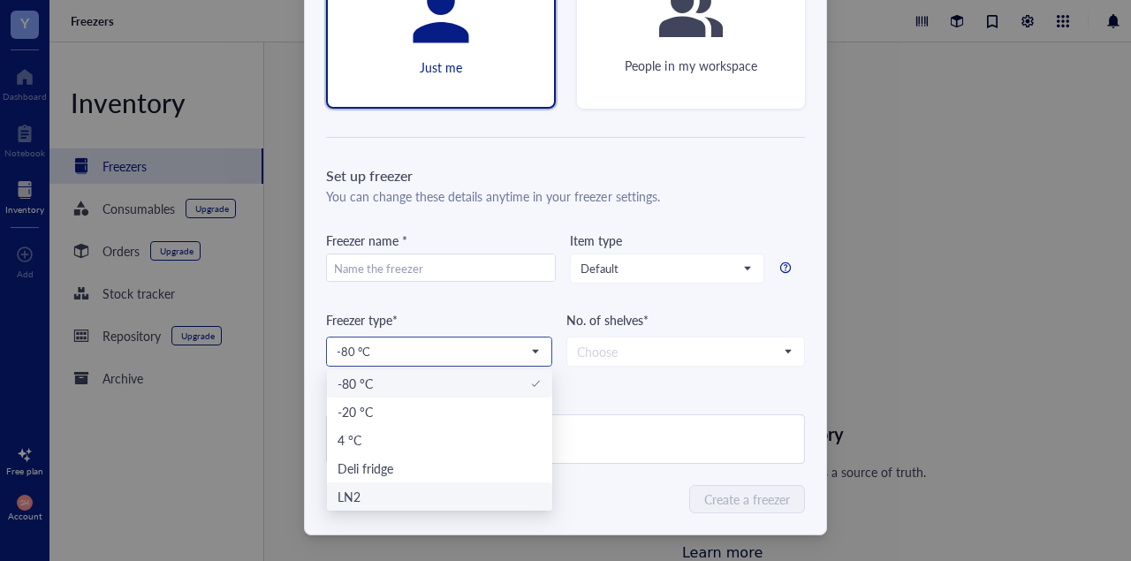
click at [493, 496] on div "LN2" at bounding box center [440, 496] width 204 height 19
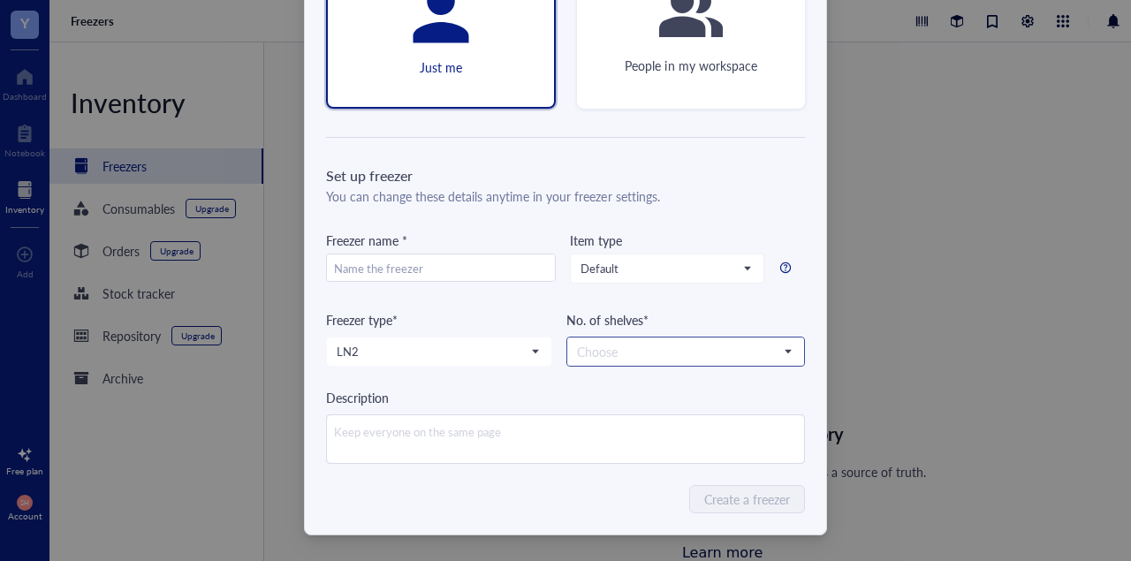
click at [676, 355] on input "search" at bounding box center [678, 351] width 202 height 27
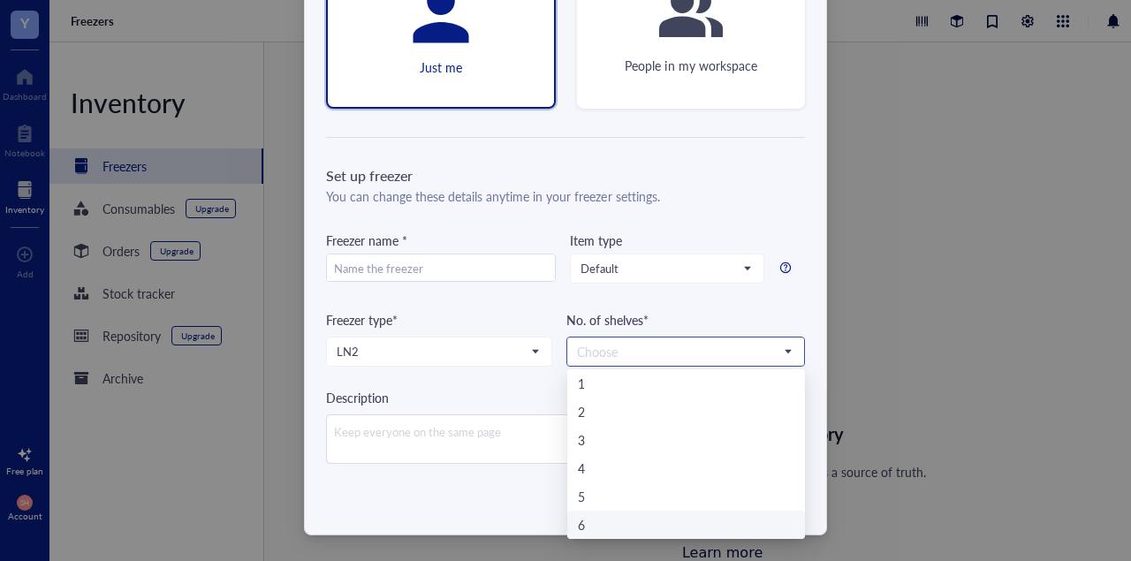
click at [650, 523] on div "6" at bounding box center [686, 524] width 217 height 19
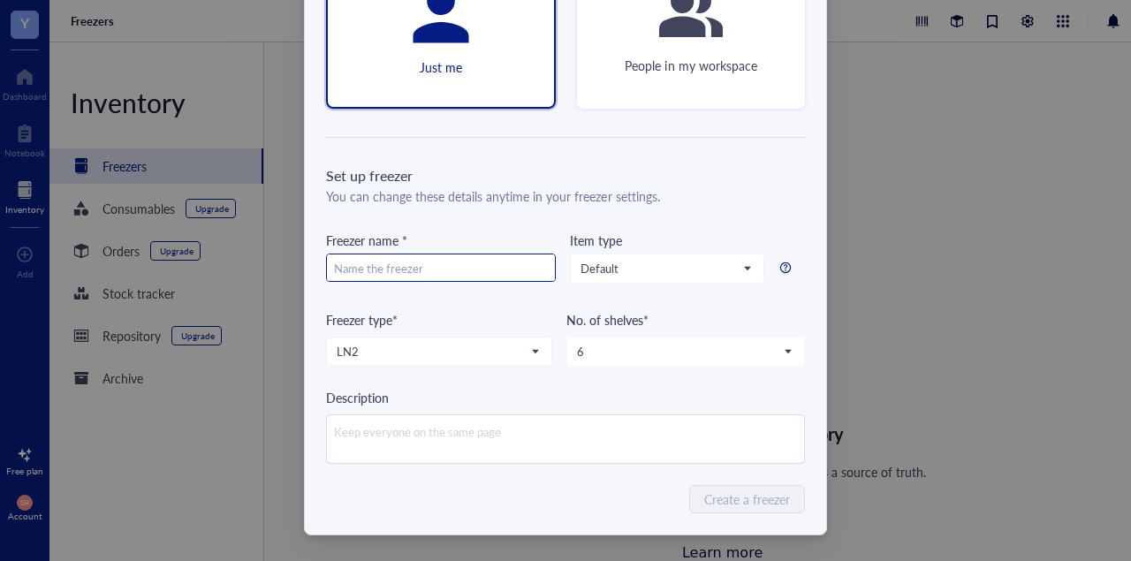
click at [477, 268] on input "text" at bounding box center [441, 269] width 228 height 28
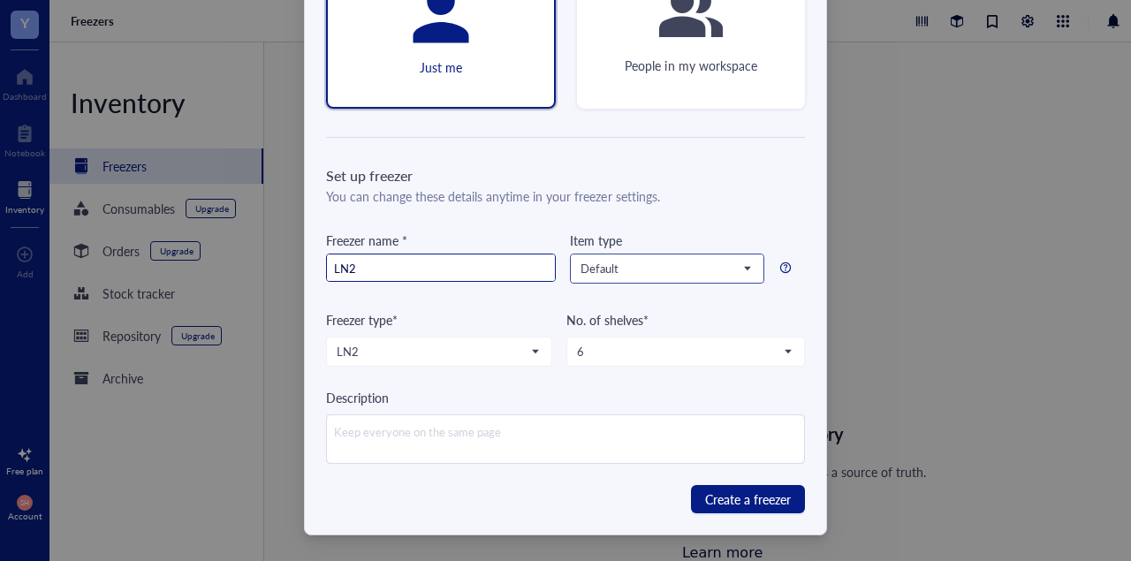
type input "LN2"
click at [732, 276] on input "search" at bounding box center [659, 268] width 157 height 27
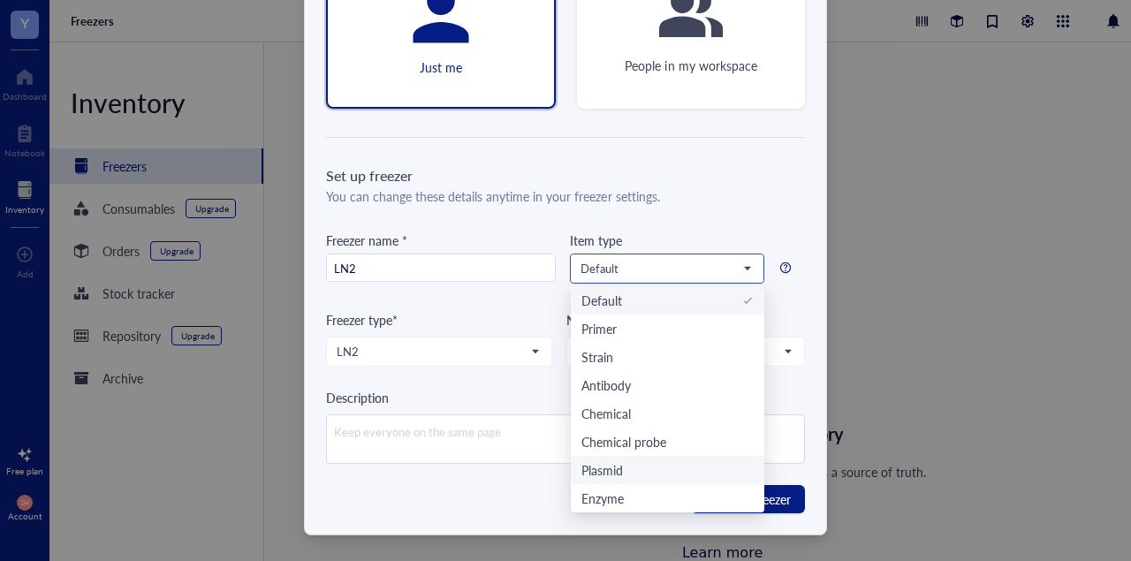
scroll to position [57, 0]
click at [681, 480] on div "Cell line" at bounding box center [668, 470] width 194 height 28
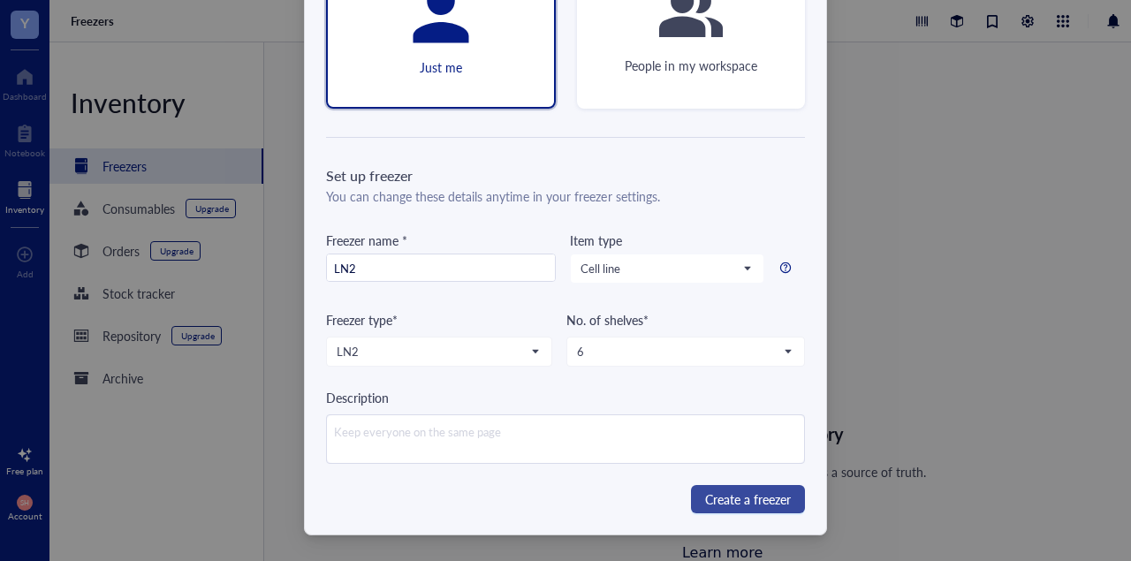
click at [755, 501] on span "Create a freezer" at bounding box center [748, 499] width 86 height 19
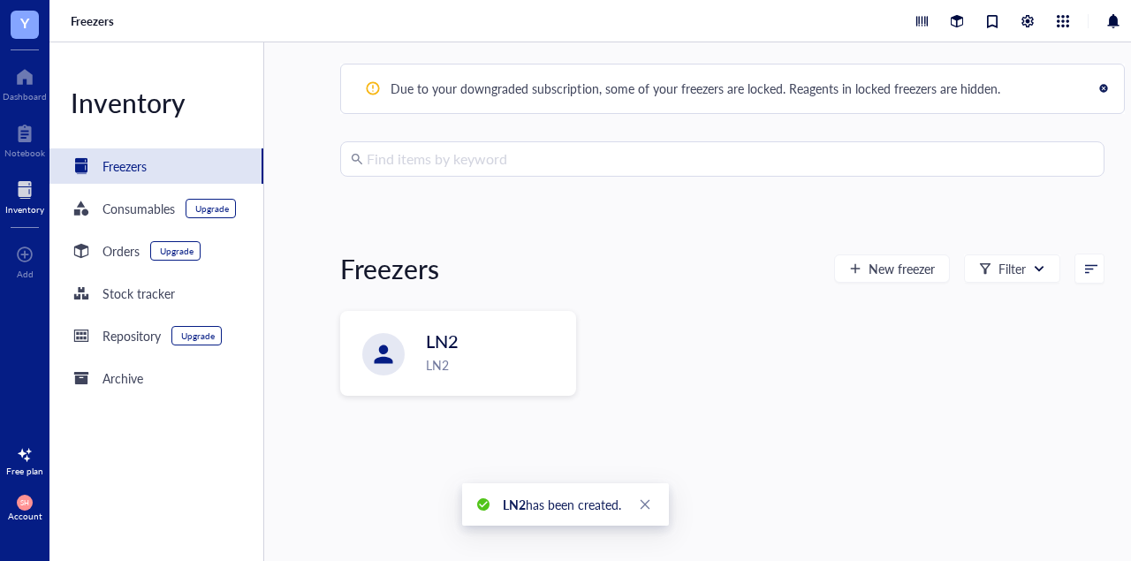
scroll to position [0, 0]
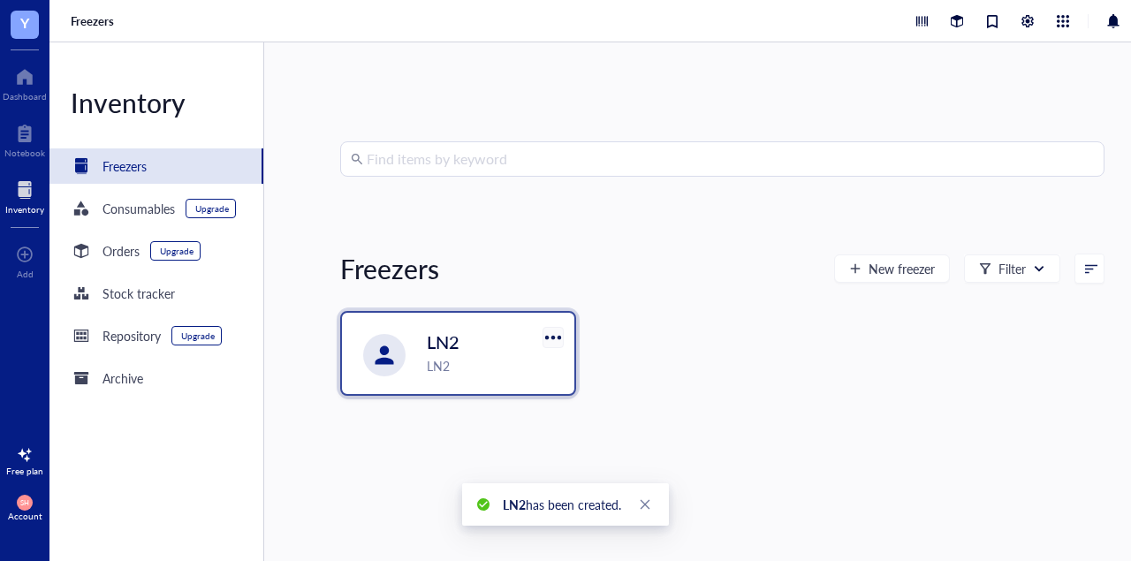
click at [548, 331] on div at bounding box center [553, 337] width 26 height 26
click at [599, 395] on div "Settings" at bounding box center [606, 396] width 101 height 16
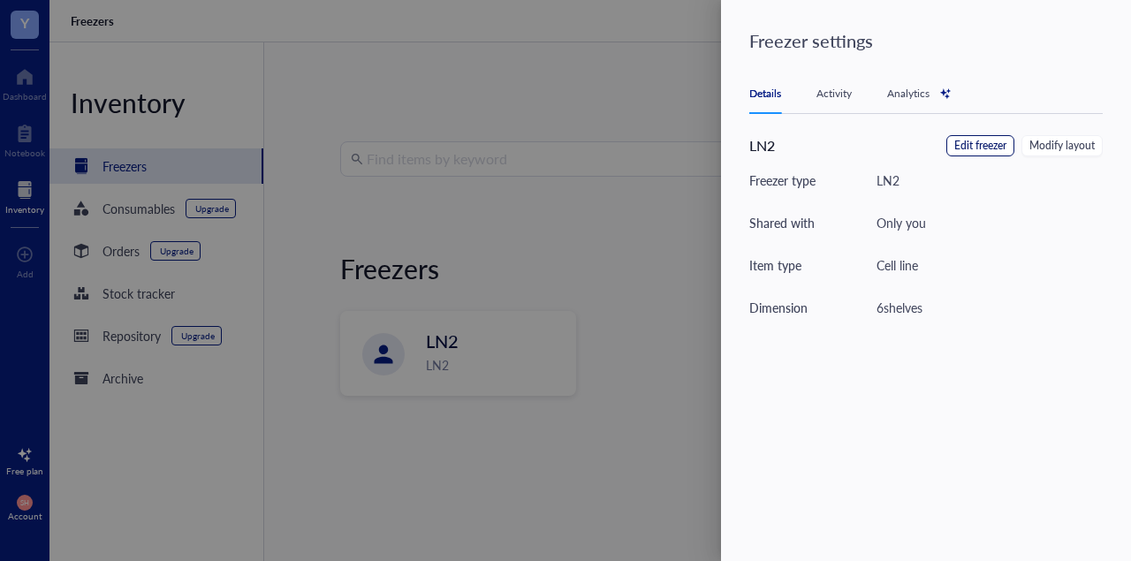
click at [981, 147] on span "Edit freezer" at bounding box center [980, 146] width 52 height 17
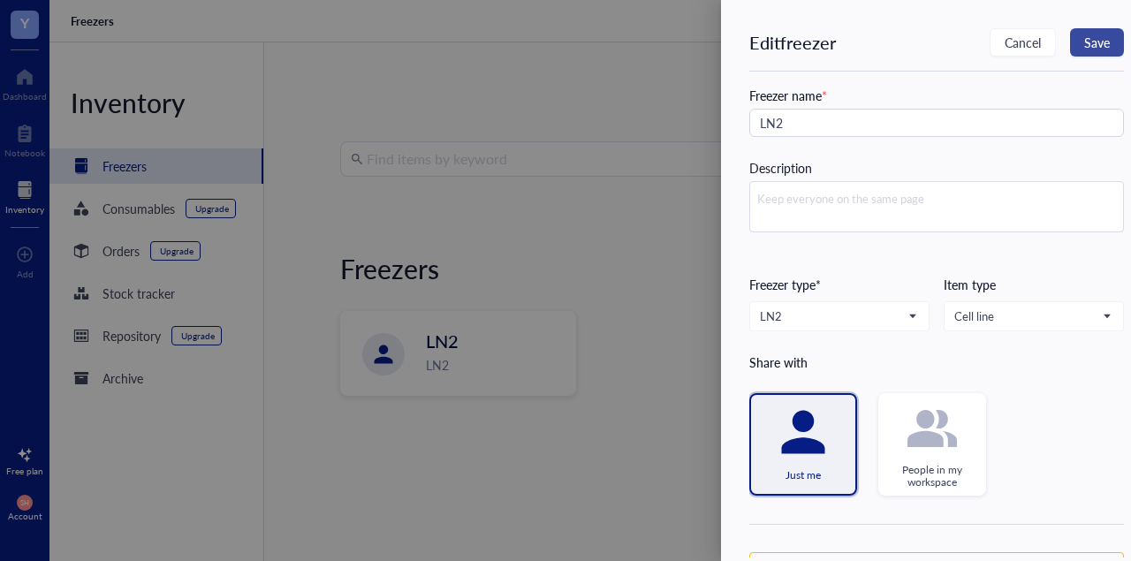
click at [1103, 33] on button "Save" at bounding box center [1097, 42] width 54 height 28
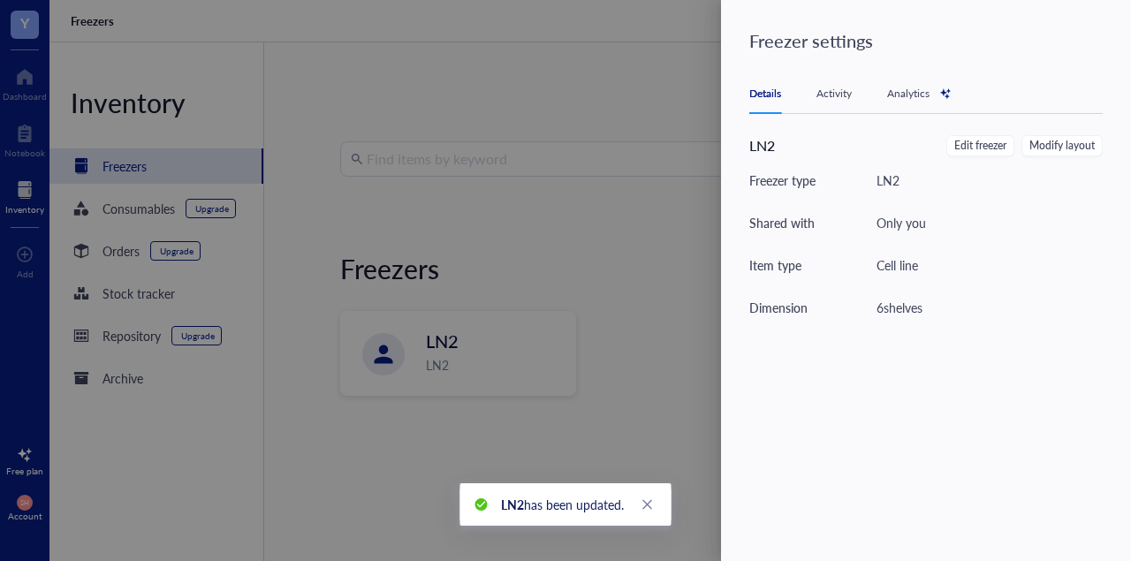
click at [889, 305] on div "6 shelves" at bounding box center [900, 307] width 46 height 19
click at [1067, 134] on div "Details Activity Analytics LN2 Edit freezer Modify layout Freezer type LN2 Shar…" at bounding box center [936, 288] width 375 height 428
click at [1067, 148] on span "Modify layout" at bounding box center [1062, 146] width 65 height 17
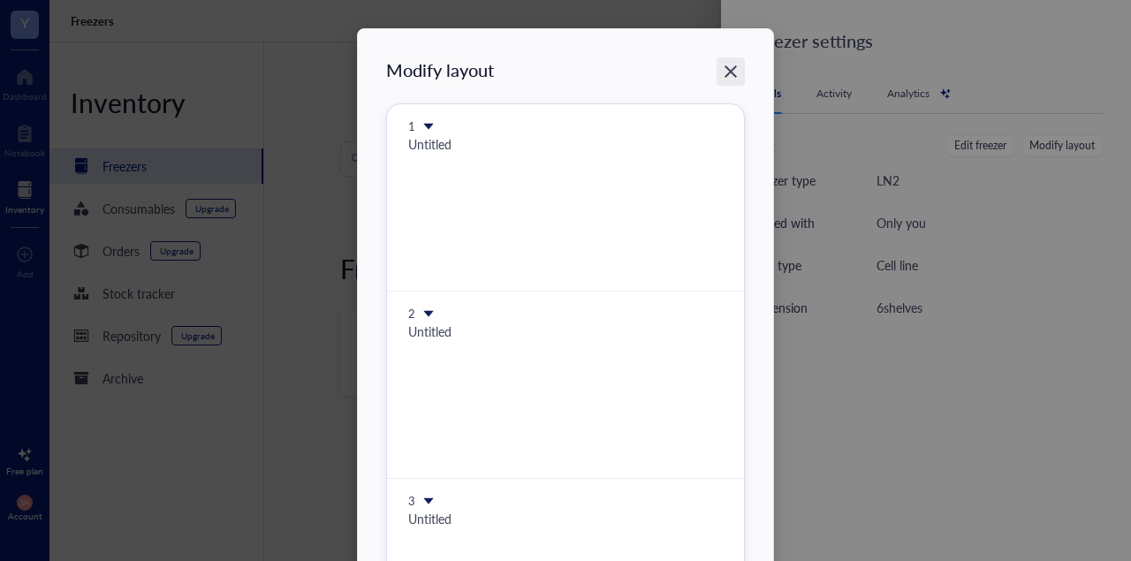
click at [722, 70] on div "Close" at bounding box center [731, 71] width 28 height 28
